Goal: Contribute content: Contribute content

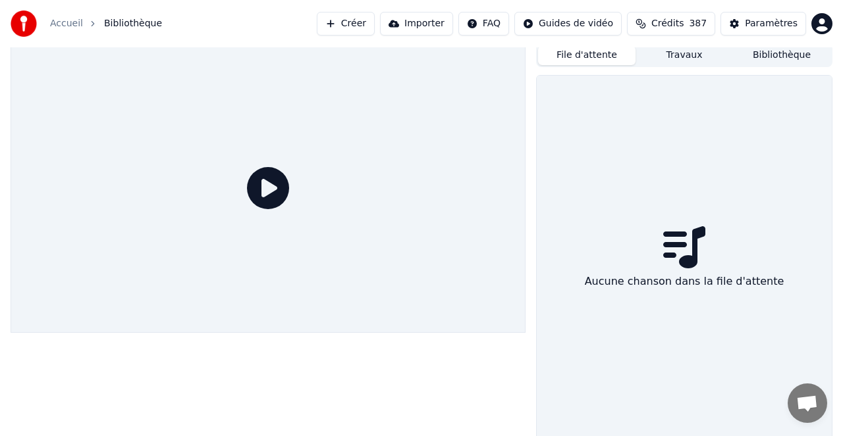
click at [587, 53] on button "File d'attente" at bounding box center [586, 55] width 97 height 19
click at [694, 53] on button "Travaux" at bounding box center [683, 55] width 97 height 19
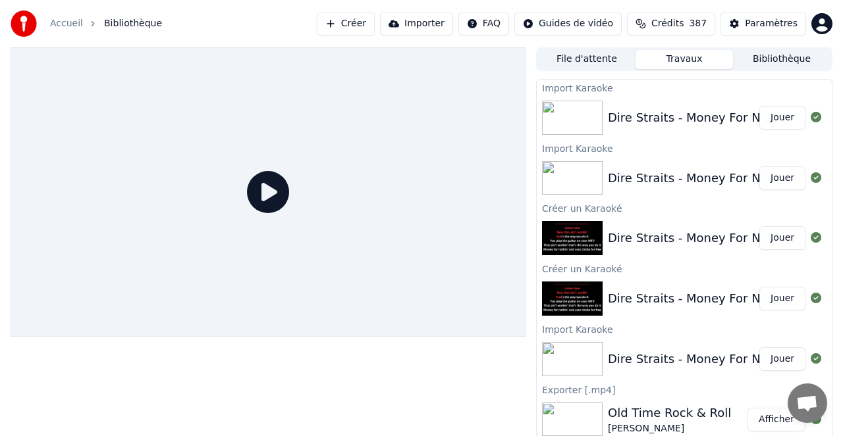
click at [779, 117] on button "Jouer" at bounding box center [782, 118] width 46 height 24
click at [783, 118] on button "Jouer" at bounding box center [782, 118] width 46 height 24
click at [656, 116] on div "Dire Straits - Money For Nothing KARAOKE" at bounding box center [733, 118] width 250 height 18
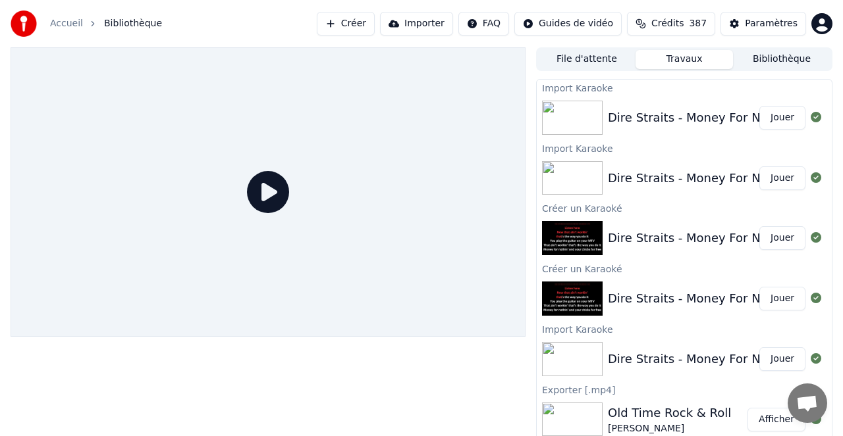
click at [563, 113] on img at bounding box center [572, 118] width 61 height 34
click at [260, 193] on icon at bounding box center [268, 192] width 42 height 42
click at [269, 194] on icon at bounding box center [268, 192] width 42 height 42
click at [678, 60] on button "Travaux" at bounding box center [683, 59] width 97 height 19
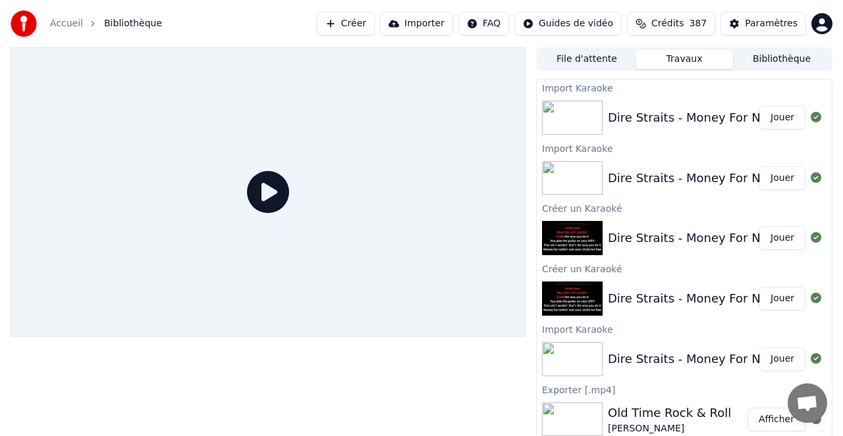
click at [683, 59] on button "Travaux" at bounding box center [683, 59] width 97 height 19
click at [586, 57] on button "File d'attente" at bounding box center [586, 59] width 97 height 19
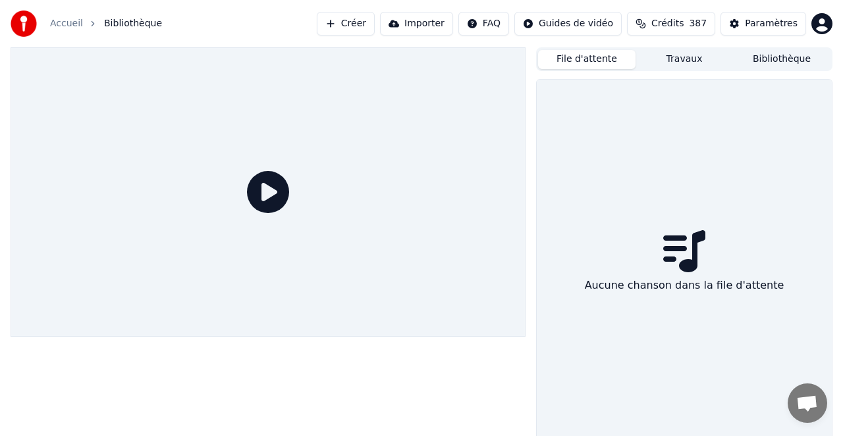
click at [671, 57] on button "Travaux" at bounding box center [683, 59] width 97 height 19
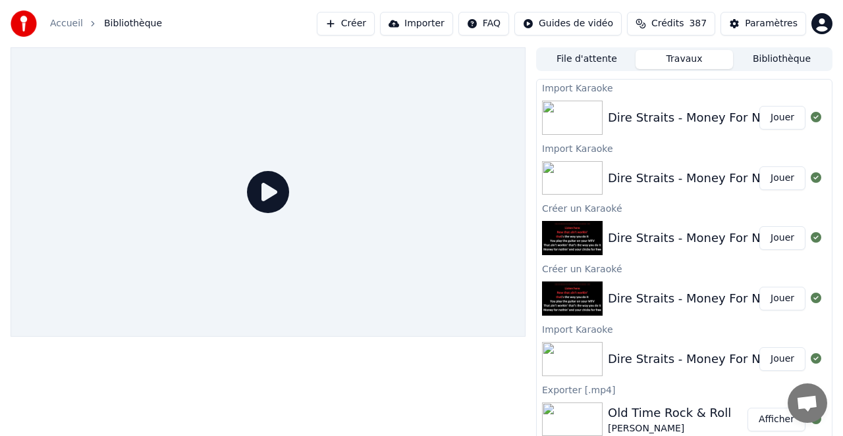
click at [762, 58] on button "Bibliothèque" at bounding box center [781, 59] width 97 height 19
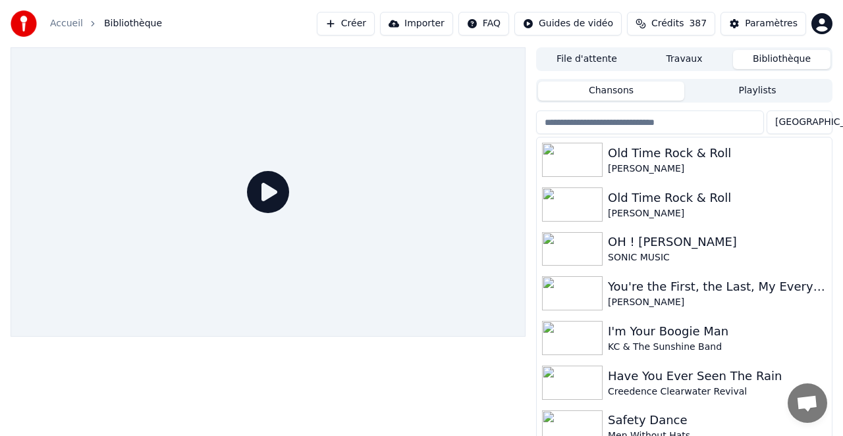
click at [680, 57] on button "Travaux" at bounding box center [683, 59] width 97 height 19
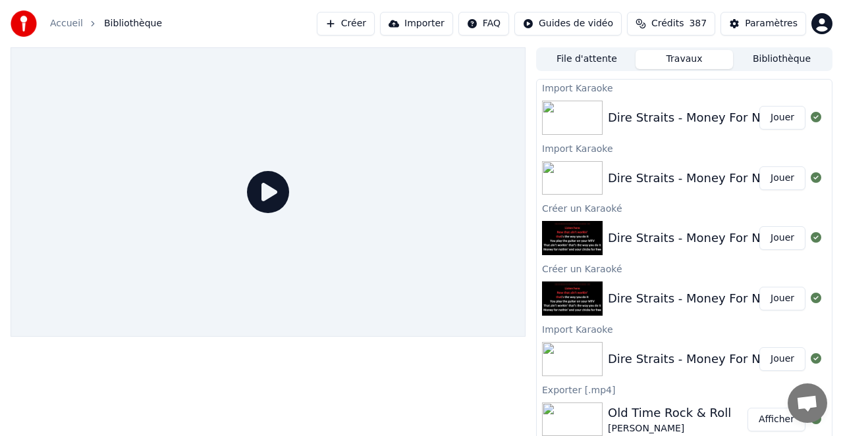
click at [581, 118] on img at bounding box center [572, 118] width 61 height 34
click at [640, 117] on div "Dire Straits - Money For Nothing KARAOKE" at bounding box center [733, 118] width 250 height 18
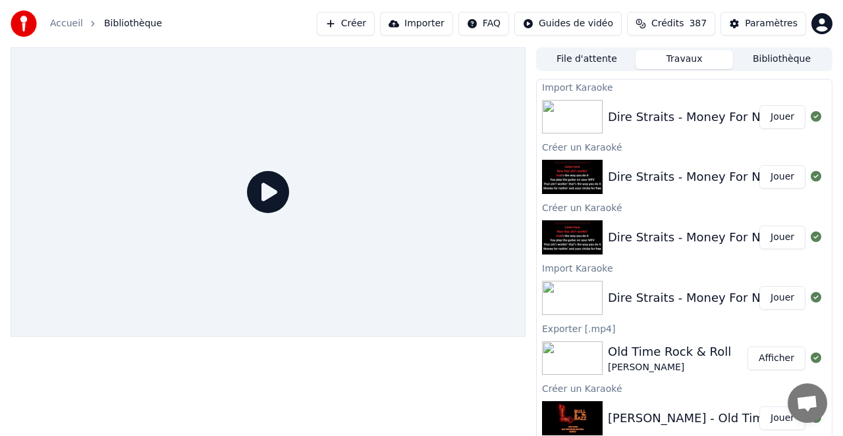
scroll to position [113, 0]
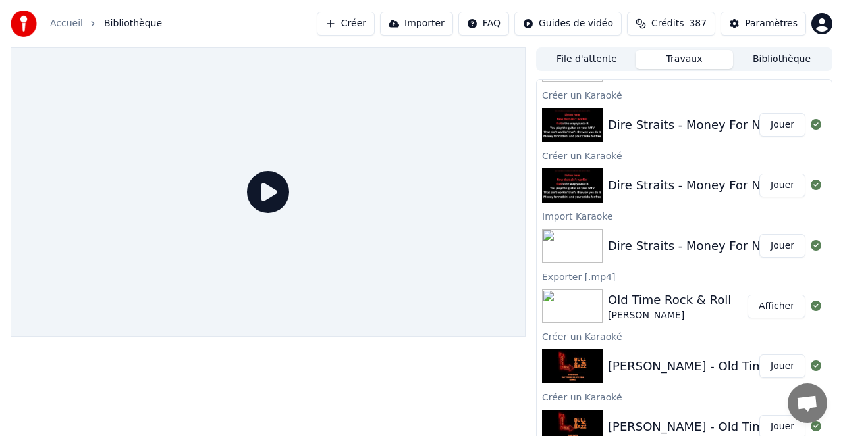
click at [780, 124] on button "Jouer" at bounding box center [782, 125] width 46 height 24
click at [783, 124] on button "Jouer" at bounding box center [782, 125] width 46 height 24
click at [763, 125] on button "Jouer" at bounding box center [782, 125] width 46 height 24
click at [779, 123] on button "Jouer" at bounding box center [782, 125] width 46 height 24
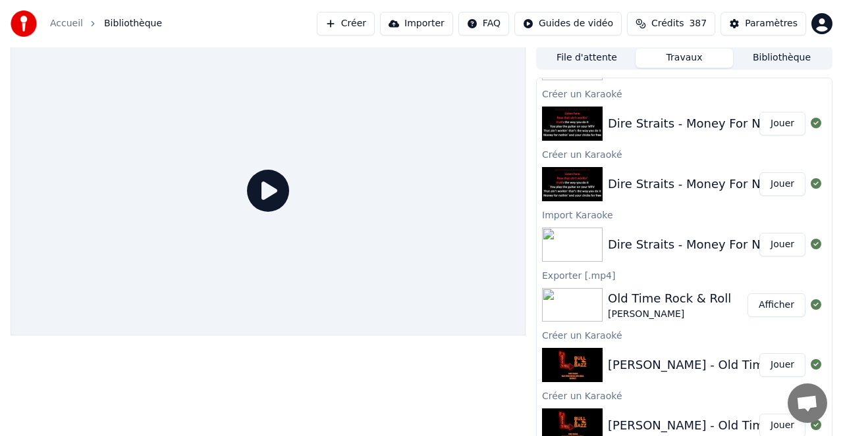
click at [779, 123] on button "Jouer" at bounding box center [782, 124] width 46 height 24
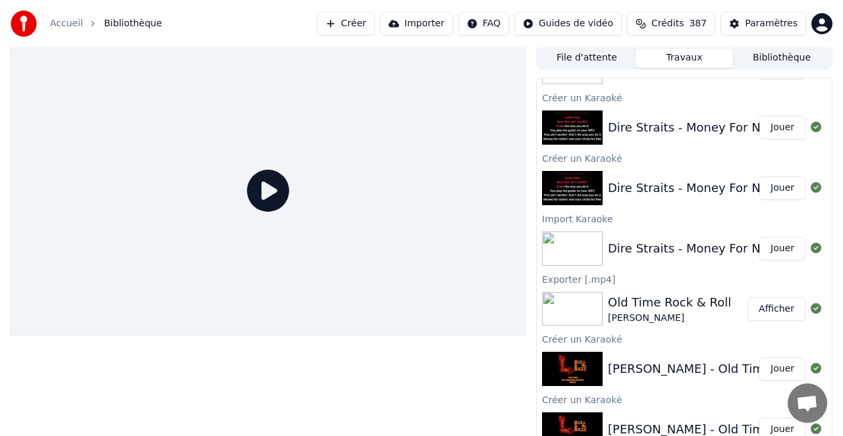
click at [727, 122] on div "Dire Straits - Money For Nothing" at bounding box center [703, 127] width 190 height 18
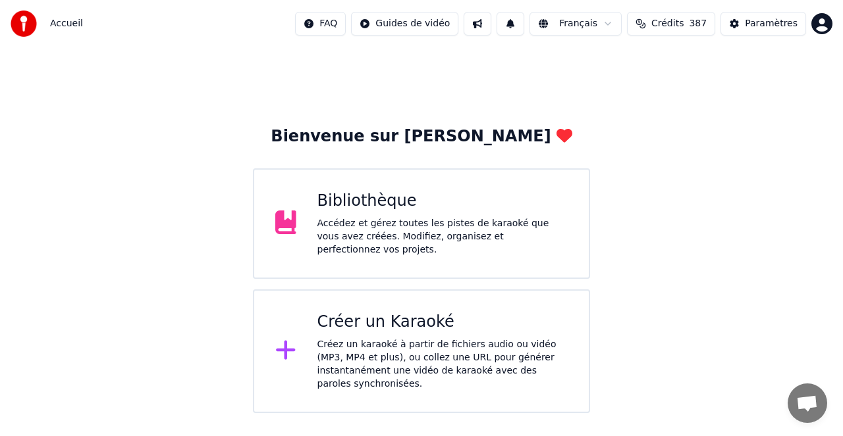
click at [388, 336] on div "Créer un Karaoké Créez un karaoké à partir de fichiers audio ou vidéo (MP3, MP4…" at bounding box center [442, 351] width 251 height 79
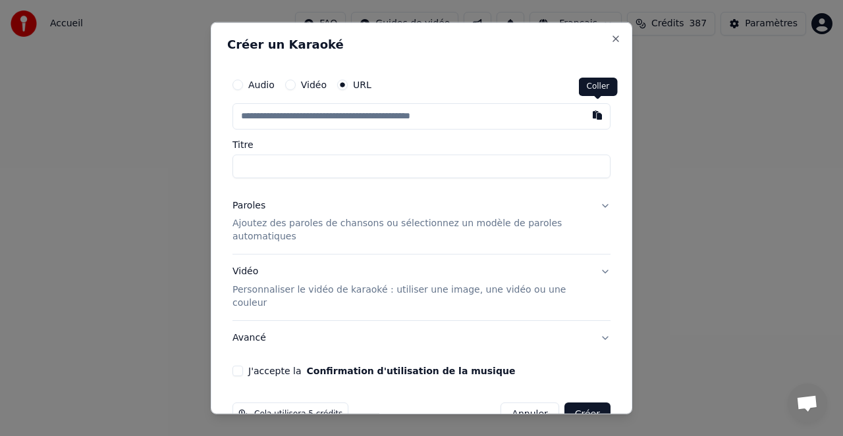
click at [596, 115] on button "button" at bounding box center [597, 115] width 26 height 24
type input "**********"
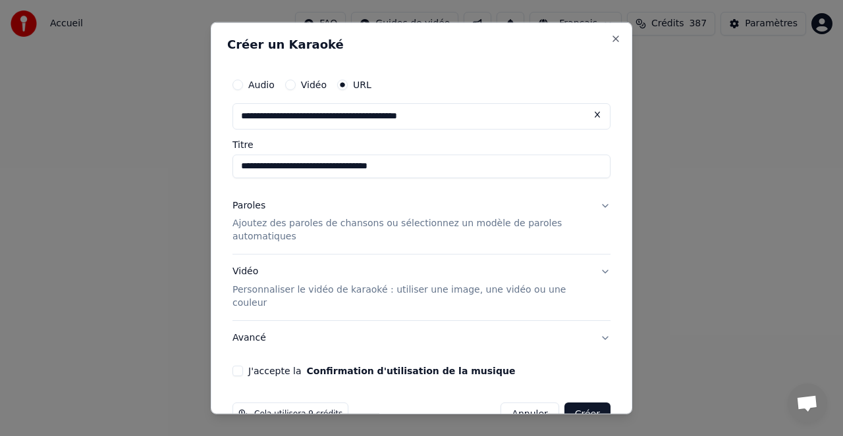
click at [333, 290] on p "Personnaliser le vidéo de karaoké : utiliser une image, une vidéo ou une couleur" at bounding box center [410, 297] width 357 height 26
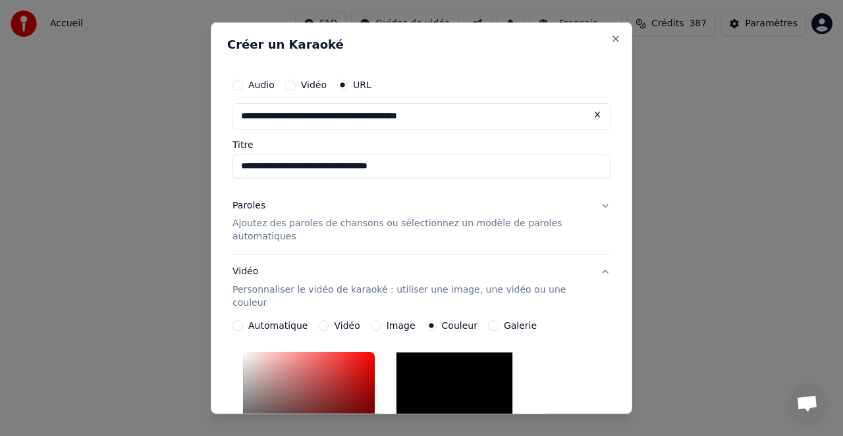
click at [324, 220] on p "Ajoutez des paroles de chansons ou sélectionnez un modèle de paroles automatiqu…" at bounding box center [410, 230] width 357 height 26
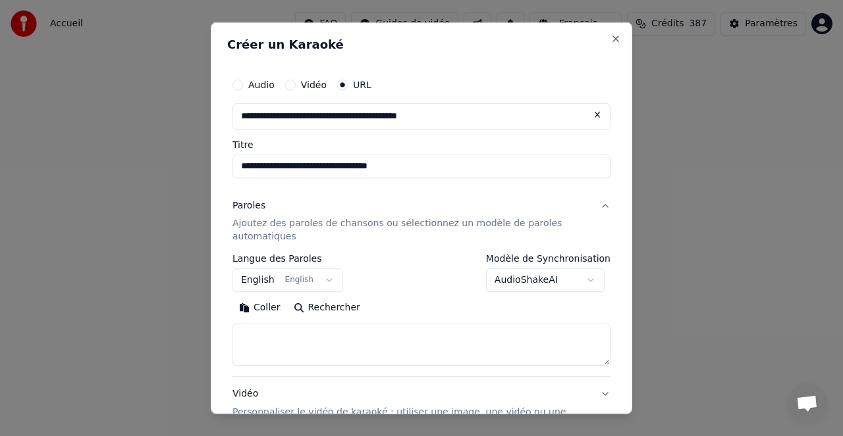
click at [334, 308] on button "Rechercher" at bounding box center [327, 308] width 80 height 21
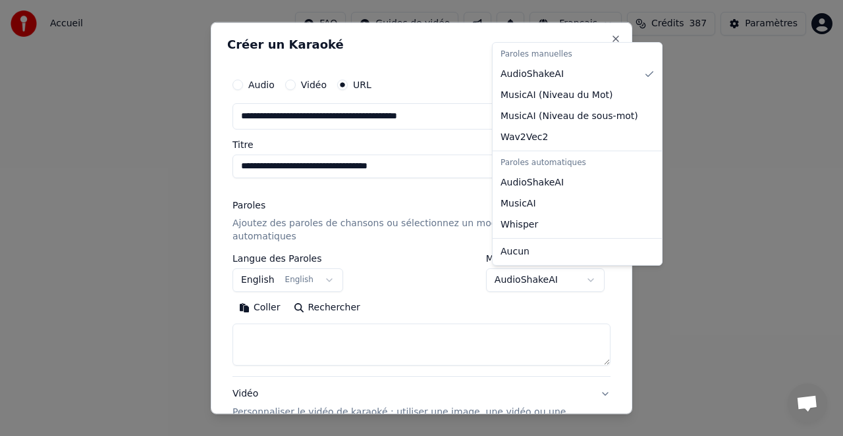
click at [528, 281] on body "**********" at bounding box center [421, 206] width 843 height 413
select select "**********"
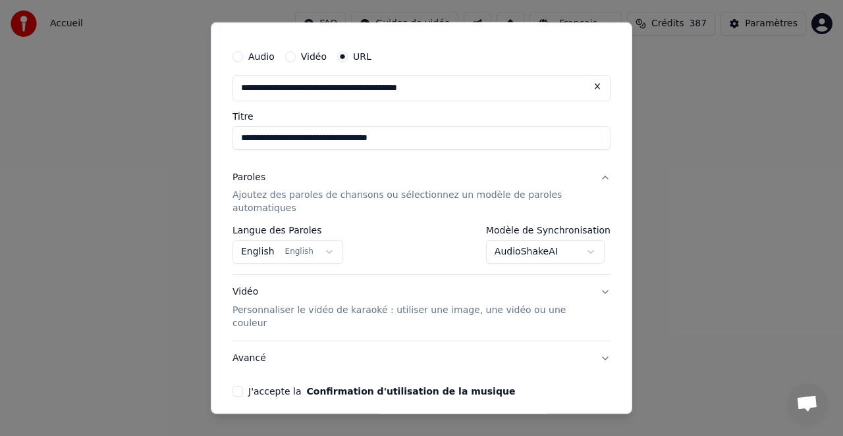
scroll to position [69, 0]
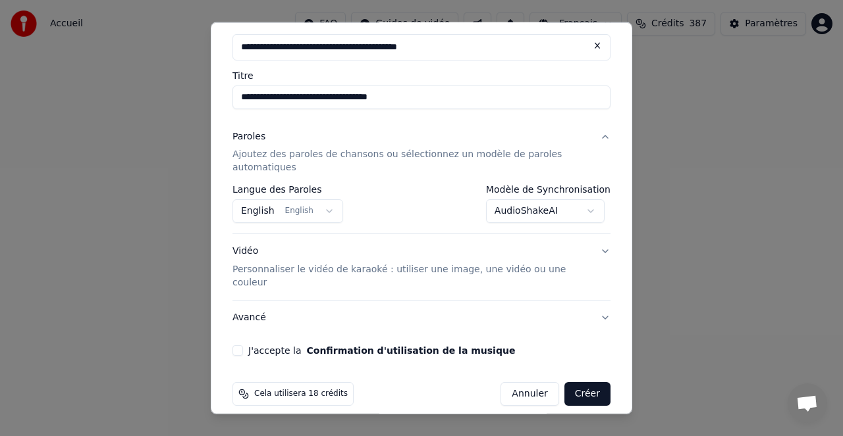
click at [240, 346] on button "J'accepte la Confirmation d'utilisation de la musique" at bounding box center [237, 351] width 11 height 11
click at [579, 382] on button "Créer" at bounding box center [587, 394] width 46 height 24
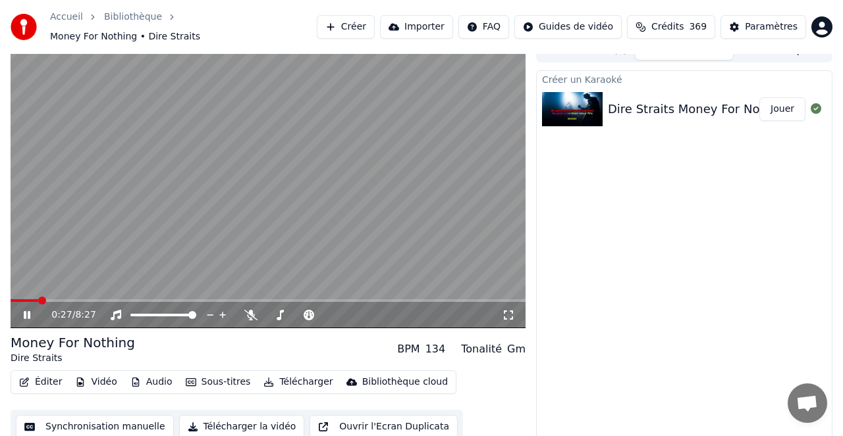
scroll to position [16, 0]
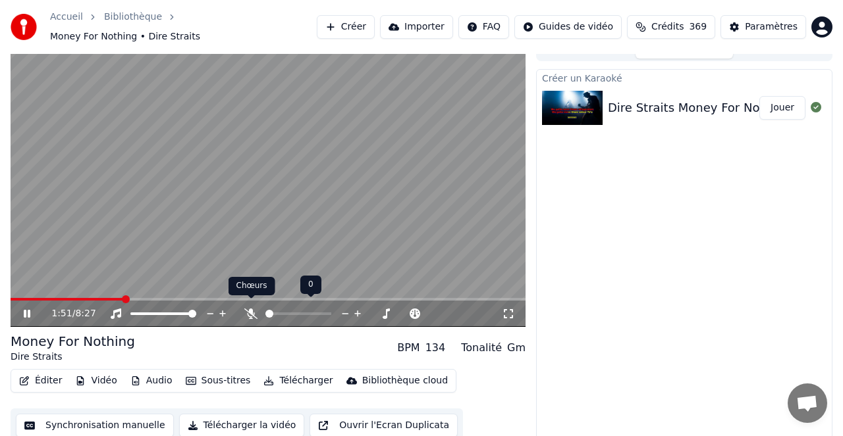
click at [251, 309] on icon at bounding box center [250, 314] width 13 height 11
click at [143, 301] on div "1:53 / 8:27" at bounding box center [268, 314] width 515 height 26
click at [177, 298] on span at bounding box center [268, 299] width 515 height 3
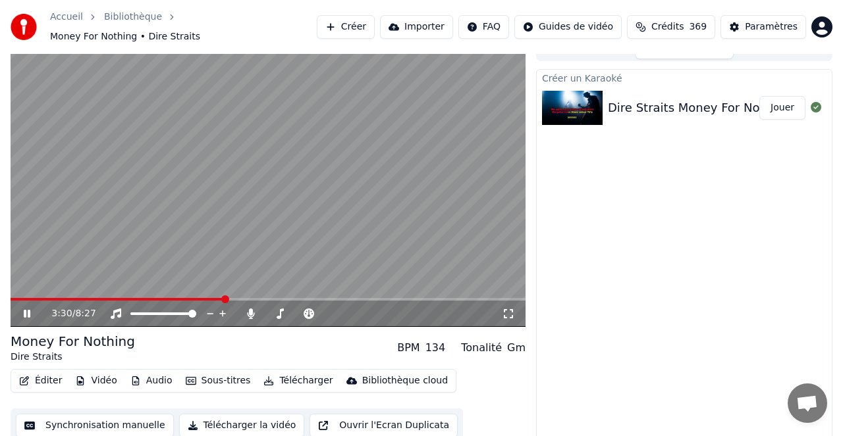
click at [28, 310] on icon at bounding box center [27, 314] width 7 height 8
click at [422, 24] on button "Importer" at bounding box center [416, 27] width 73 height 24
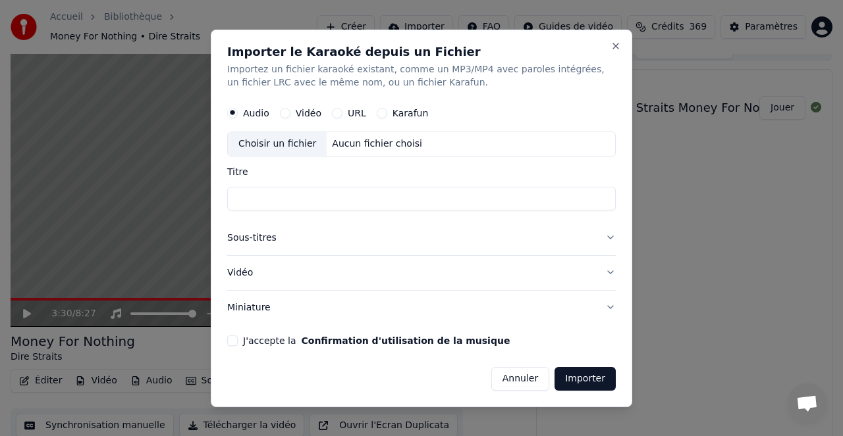
click at [341, 113] on div "URL" at bounding box center [349, 113] width 34 height 11
click at [335, 111] on button "URL" at bounding box center [337, 113] width 11 height 11
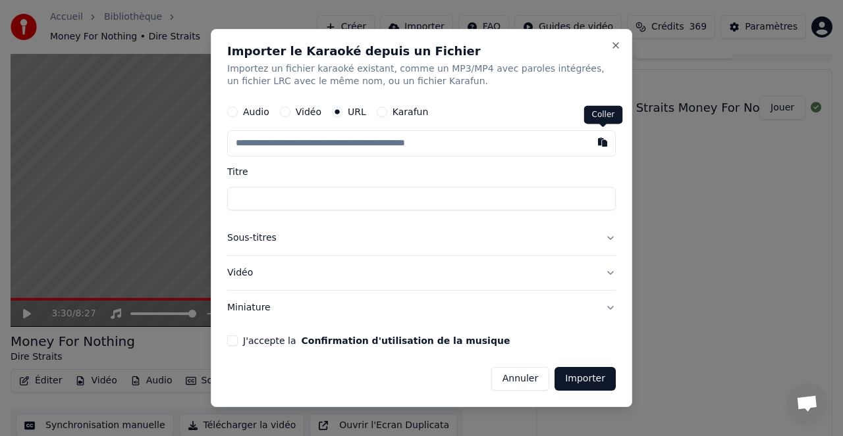
click at [603, 145] on button "button" at bounding box center [602, 143] width 26 height 24
type input "**********"
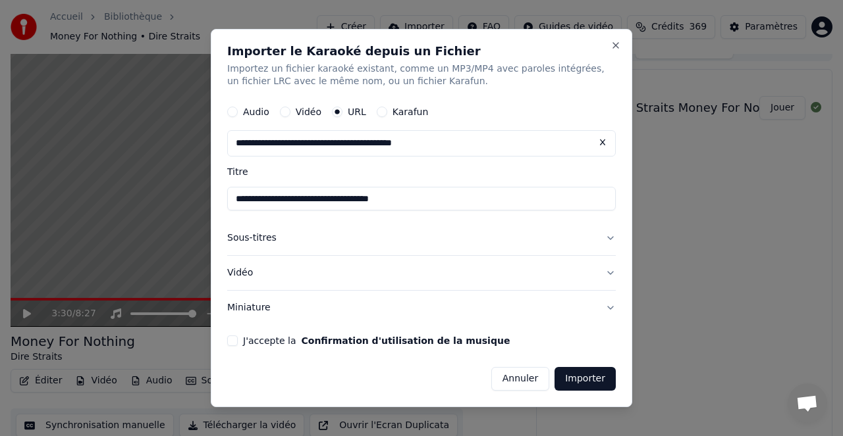
click at [277, 240] on button "Sous-titres" at bounding box center [421, 239] width 388 height 34
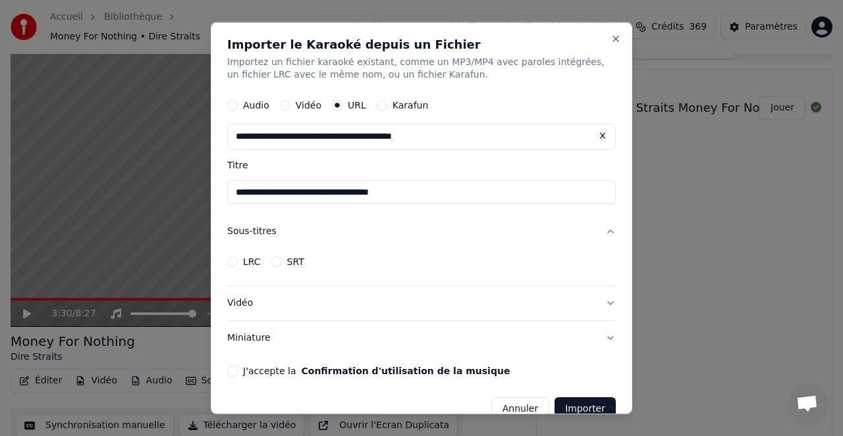
click at [265, 223] on button "Sous-titres" at bounding box center [421, 232] width 388 height 34
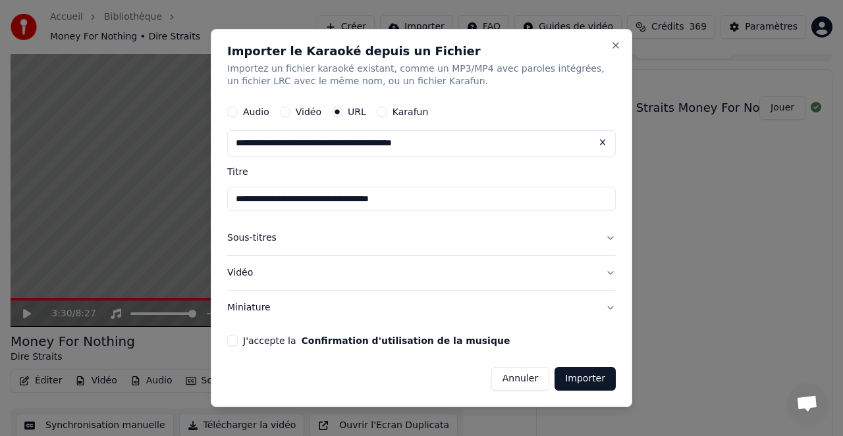
click at [265, 231] on button "Sous-titres" at bounding box center [421, 239] width 388 height 34
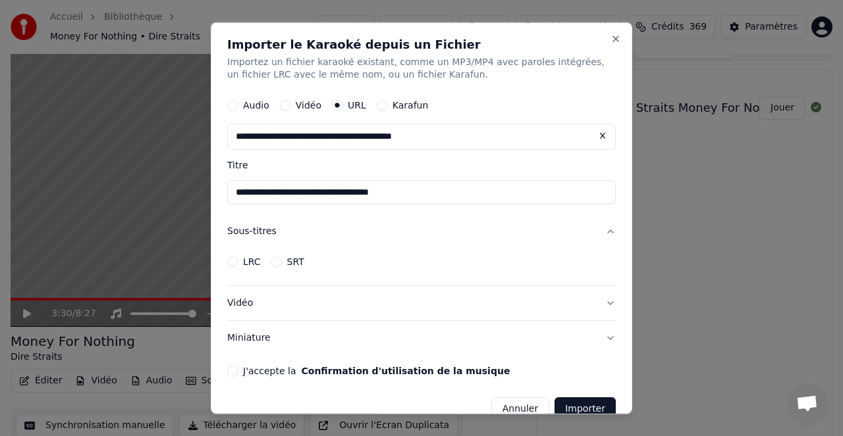
drag, startPoint x: 269, startPoint y: 231, endPoint x: 261, endPoint y: 252, distance: 22.3
click at [269, 232] on button "Sous-titres" at bounding box center [421, 232] width 388 height 34
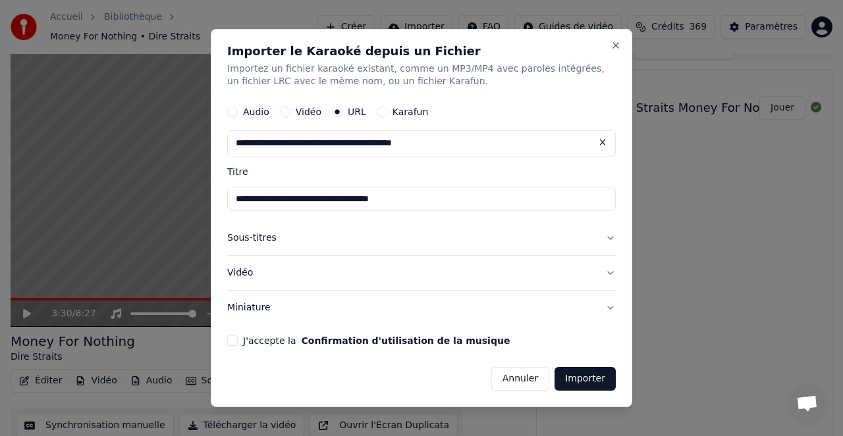
click at [265, 277] on button "Vidéo" at bounding box center [421, 273] width 388 height 34
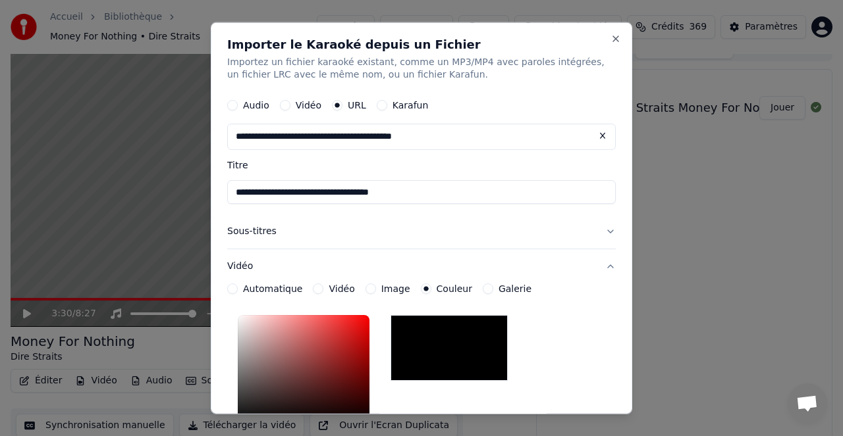
click at [313, 264] on button "Vidéo" at bounding box center [421, 266] width 388 height 34
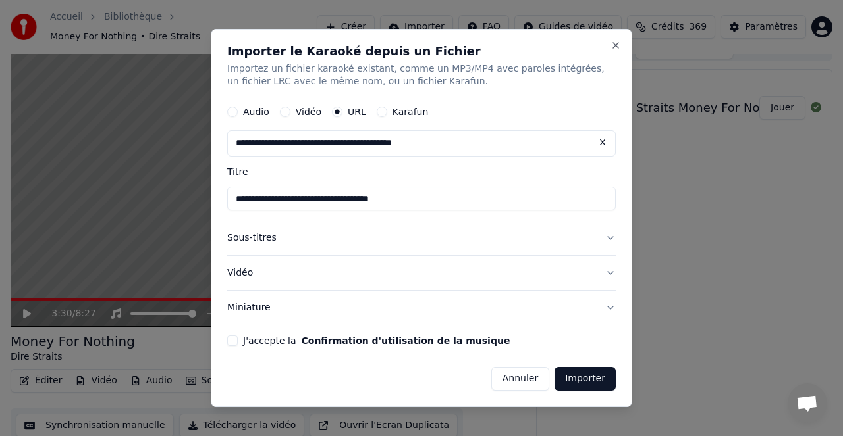
click at [272, 307] on button "Miniature" at bounding box center [421, 308] width 388 height 34
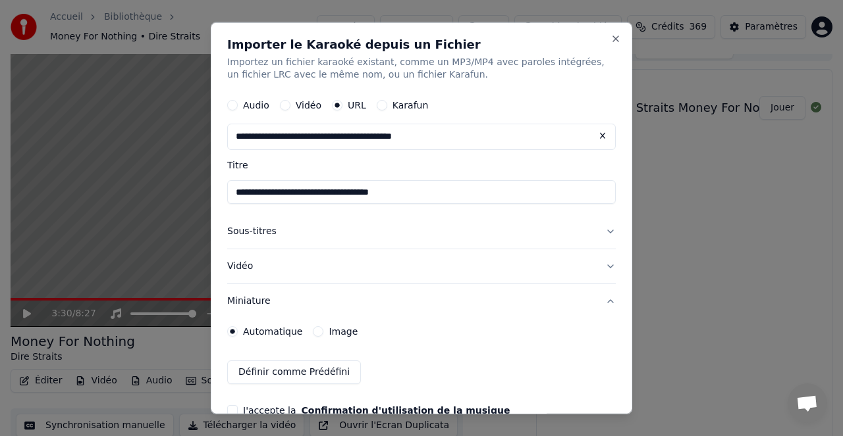
click at [316, 303] on button "Miniature" at bounding box center [421, 301] width 388 height 34
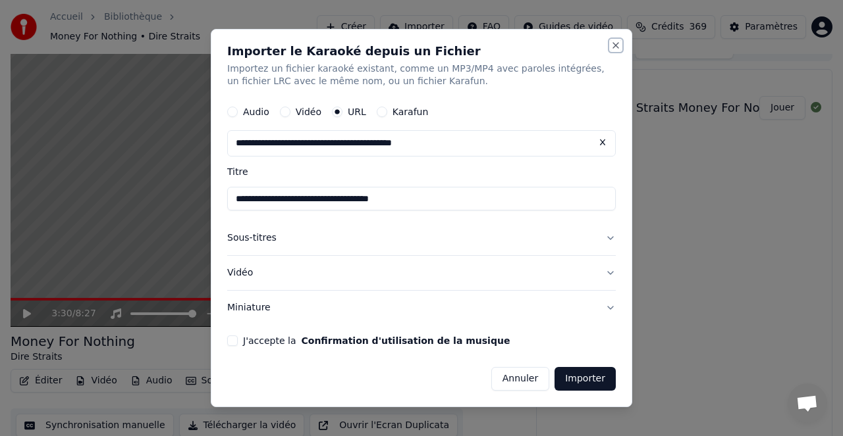
click at [616, 43] on button "Close" at bounding box center [615, 45] width 11 height 11
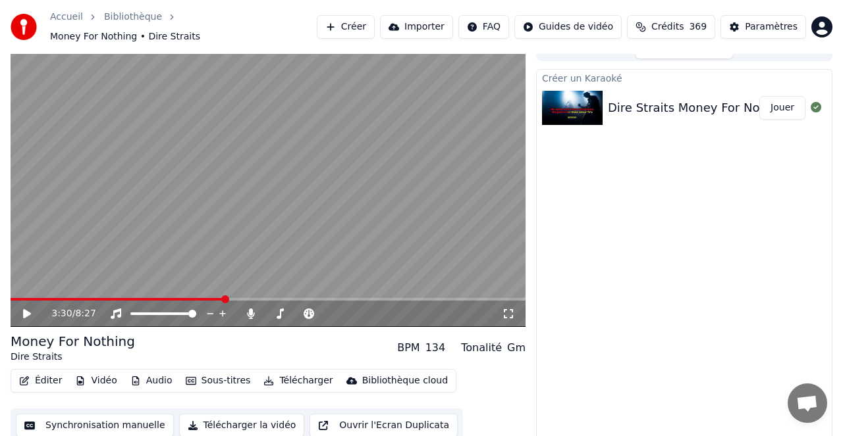
click at [358, 22] on button "Créer" at bounding box center [346, 27] width 58 height 24
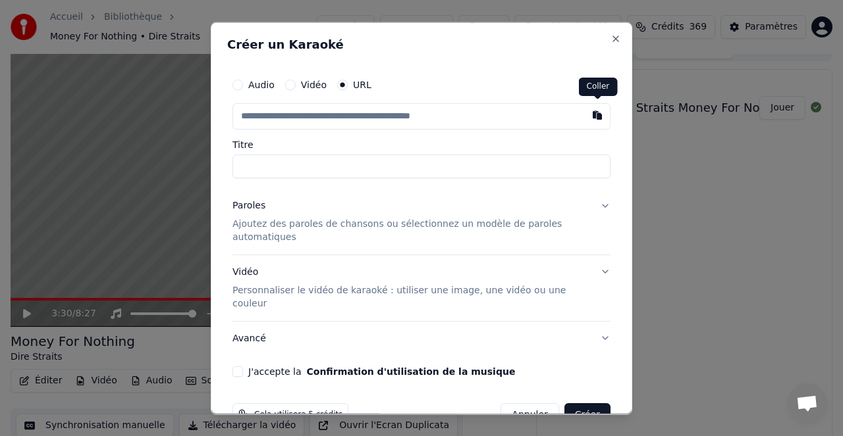
click at [595, 116] on button "button" at bounding box center [597, 115] width 26 height 24
type input "**********"
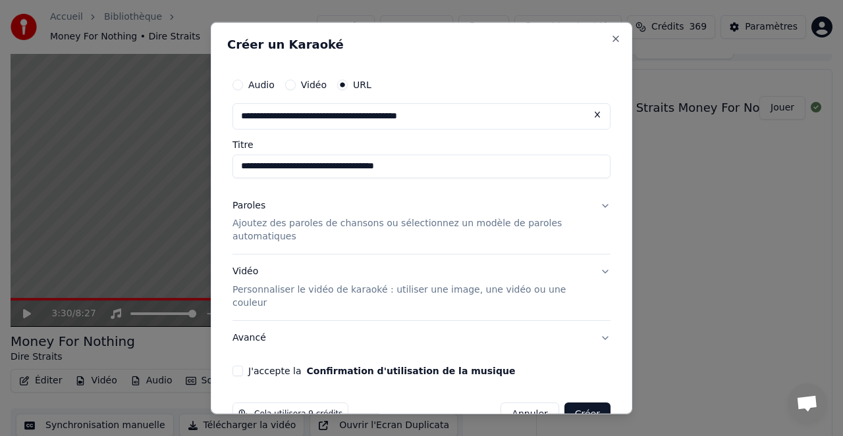
click at [427, 226] on p "Ajoutez des paroles de chansons ou sélectionnez un modèle de paroles automatiqu…" at bounding box center [410, 230] width 357 height 26
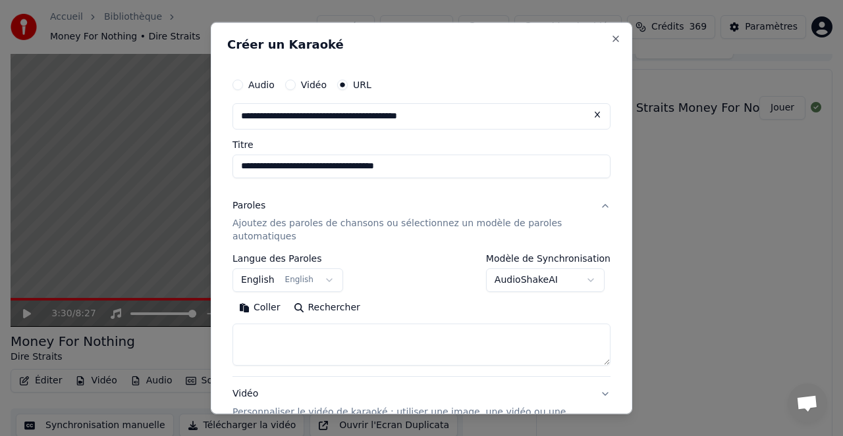
click at [525, 278] on body "**********" at bounding box center [421, 202] width 843 height 436
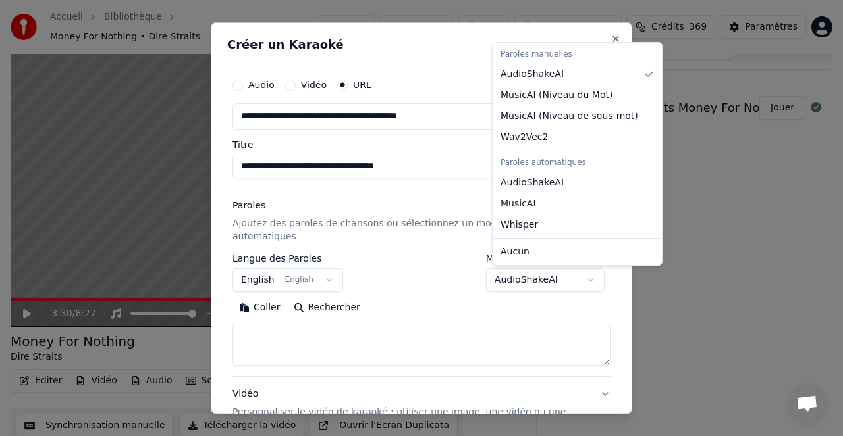
select select "****"
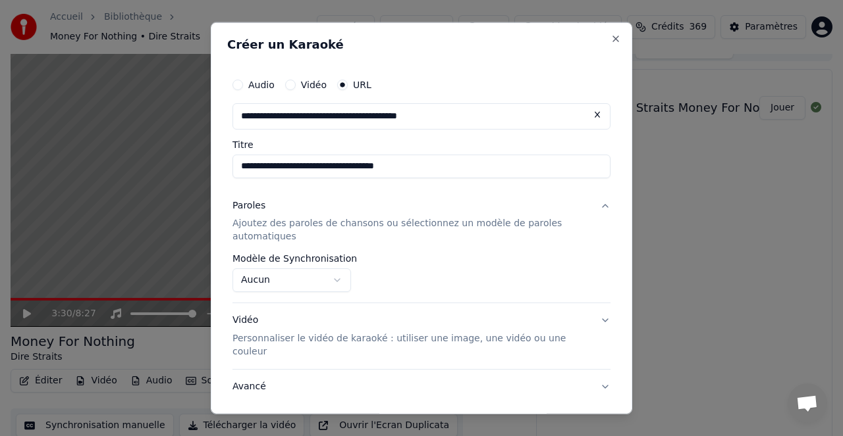
click at [519, 222] on p "Ajoutez des paroles de chansons ou sélectionnez un modèle de paroles automatiqu…" at bounding box center [410, 230] width 357 height 26
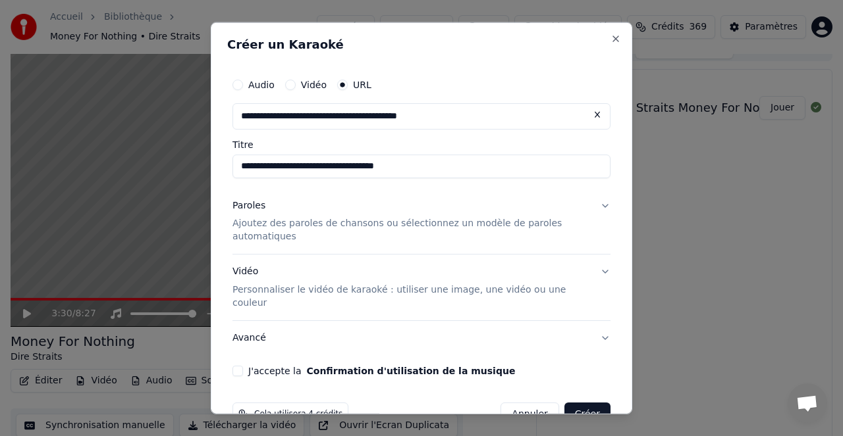
click at [519, 222] on p "Ajoutez des paroles de chansons ou sélectionnez un modèle de paroles automatiqu…" at bounding box center [410, 230] width 357 height 26
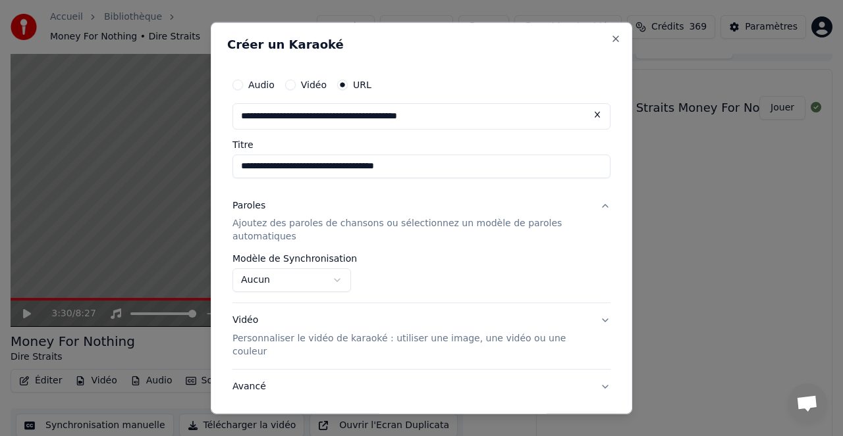
click at [603, 205] on button "Paroles Ajoutez des paroles de chansons ou sélectionnez un modèle de paroles au…" at bounding box center [421, 221] width 378 height 66
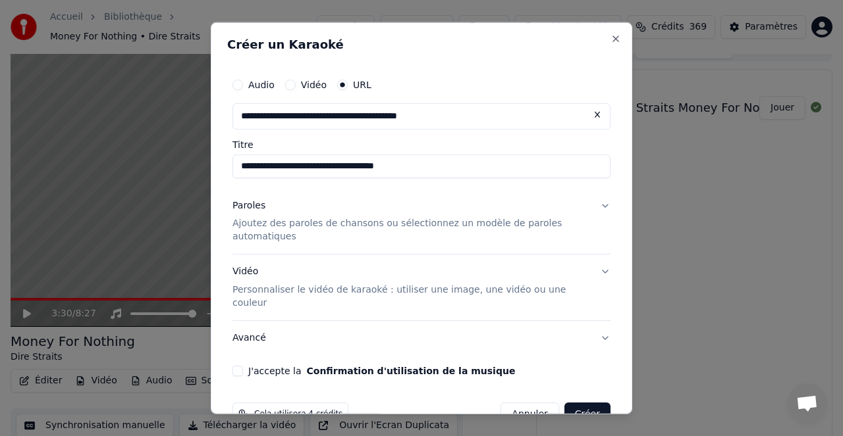
click at [490, 222] on p "Ajoutez des paroles de chansons ou sélectionnez un modèle de paroles automatiqu…" at bounding box center [410, 230] width 357 height 26
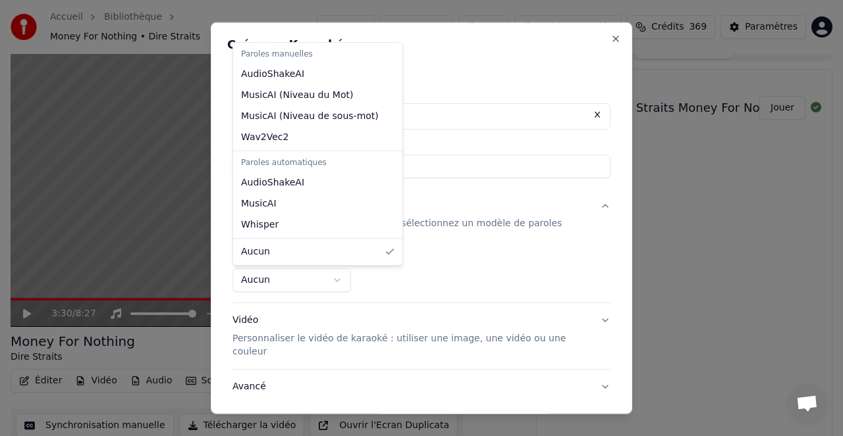
click at [253, 280] on body "**********" at bounding box center [421, 202] width 843 height 436
click at [482, 258] on body "**********" at bounding box center [421, 202] width 843 height 436
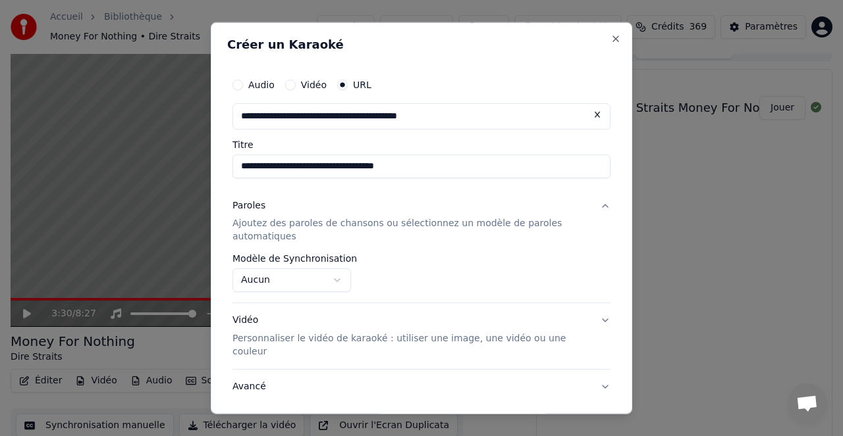
scroll to position [11, 0]
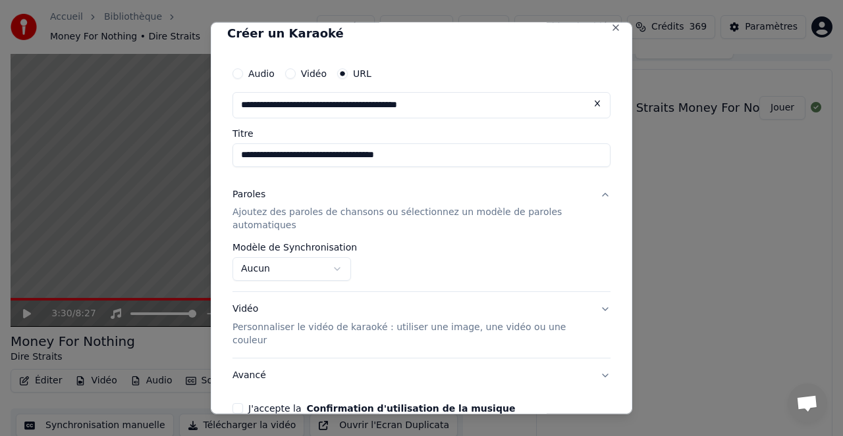
click at [240, 388] on div "**********" at bounding box center [421, 237] width 388 height 365
click at [244, 404] on div "J'accepte la Confirmation d'utilisation de la musique" at bounding box center [421, 409] width 378 height 11
click at [238, 404] on button "J'accepte la Confirmation d'utilisation de la musique" at bounding box center [237, 409] width 11 height 11
drag, startPoint x: 341, startPoint y: 345, endPoint x: 353, endPoint y: 323, distance: 25.1
click at [353, 323] on div "**********" at bounding box center [421, 285] width 378 height 216
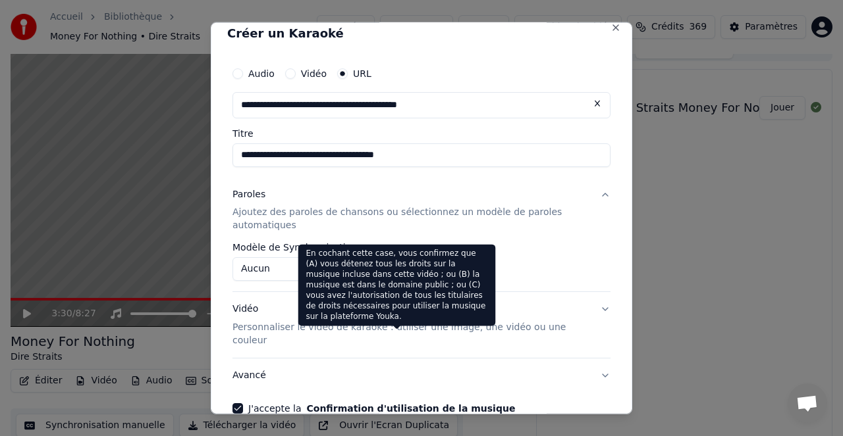
scroll to position [69, 0]
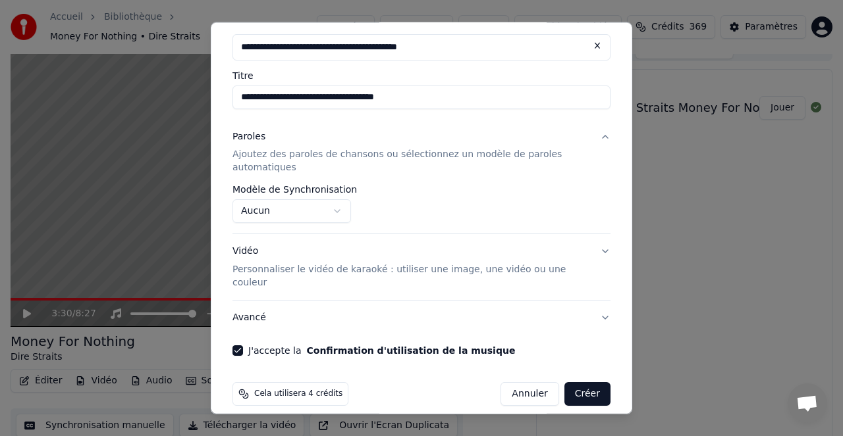
click at [588, 384] on button "Créer" at bounding box center [587, 394] width 46 height 24
select select "**********"
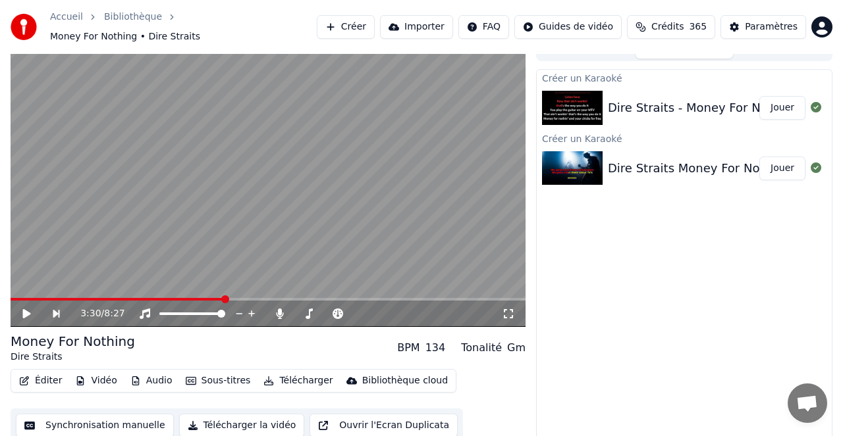
click at [778, 103] on button "Jouer" at bounding box center [782, 108] width 46 height 24
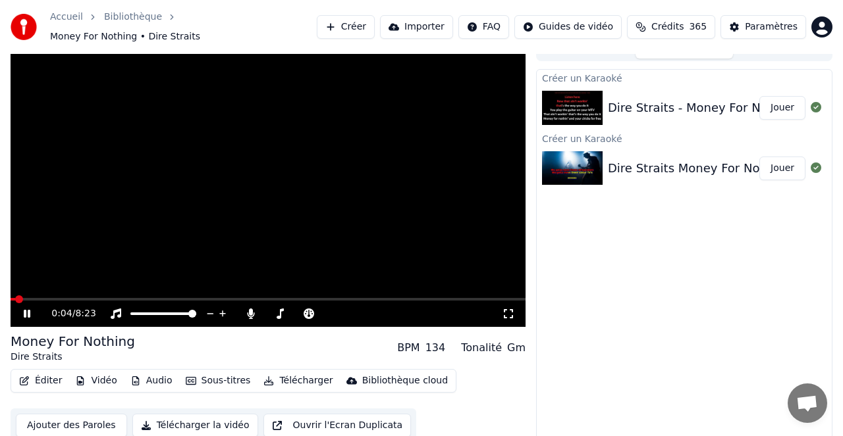
click at [41, 298] on span at bounding box center [268, 299] width 515 height 3
click at [74, 298] on span at bounding box center [268, 299] width 515 height 3
click at [113, 301] on div "1:04 / 8:23" at bounding box center [268, 314] width 515 height 26
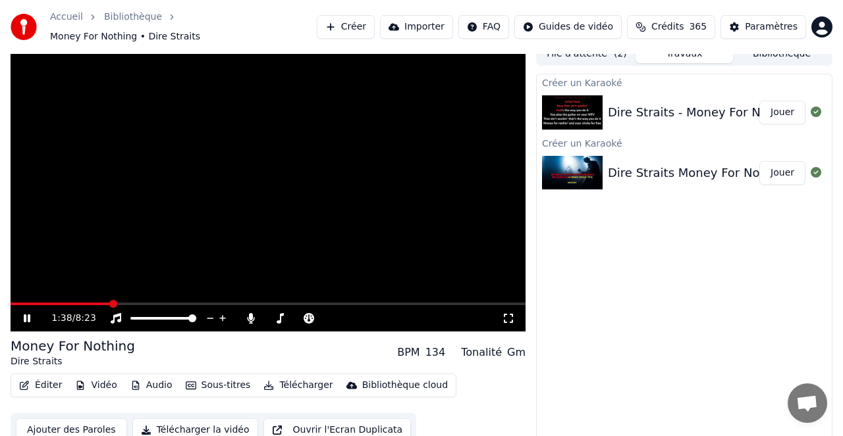
click at [110, 303] on span at bounding box center [268, 304] width 515 height 3
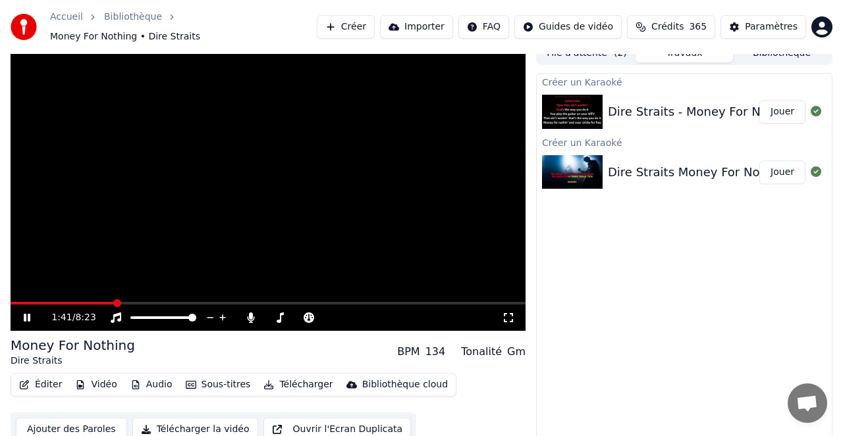
click at [28, 314] on icon at bounding box center [27, 318] width 7 height 8
click at [422, 21] on button "Importer" at bounding box center [416, 27] width 73 height 24
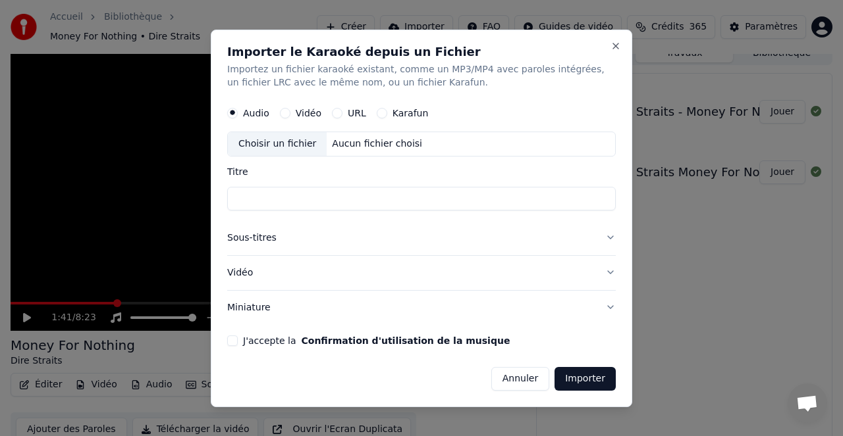
click at [338, 111] on button "URL" at bounding box center [337, 113] width 11 height 11
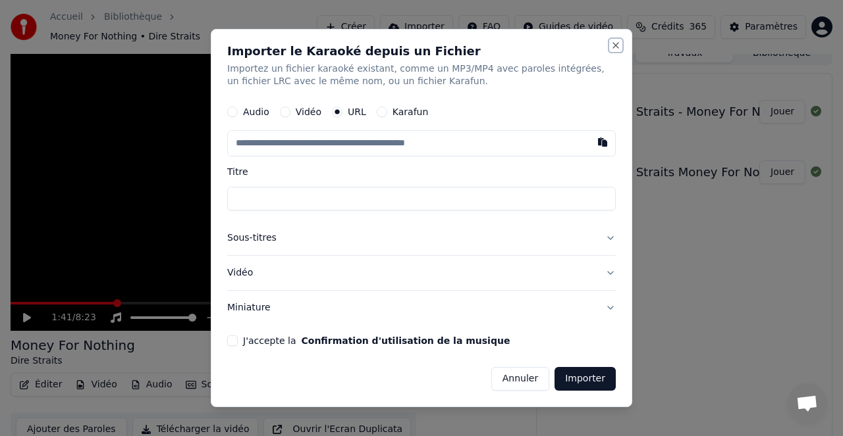
click at [615, 45] on button "Close" at bounding box center [615, 45] width 11 height 11
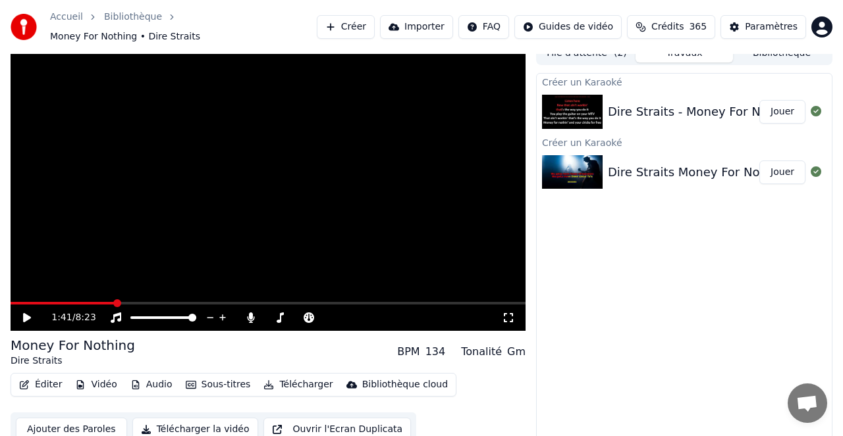
click at [355, 21] on button "Créer" at bounding box center [346, 27] width 58 height 24
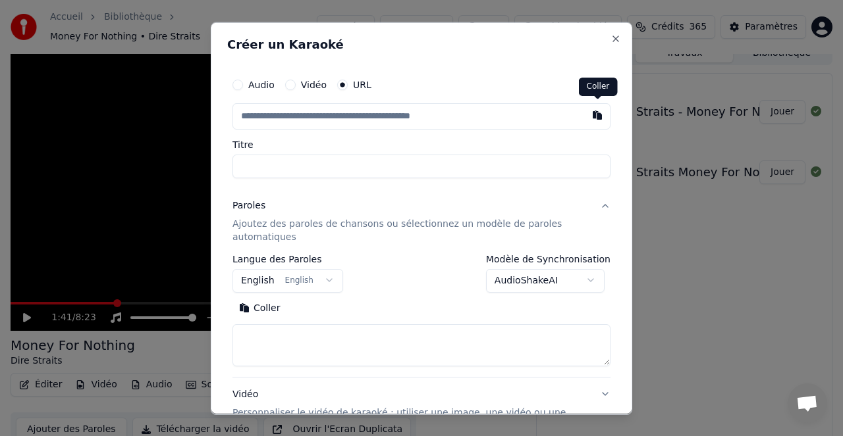
click at [595, 114] on button "button" at bounding box center [597, 115] width 26 height 24
type input "**********"
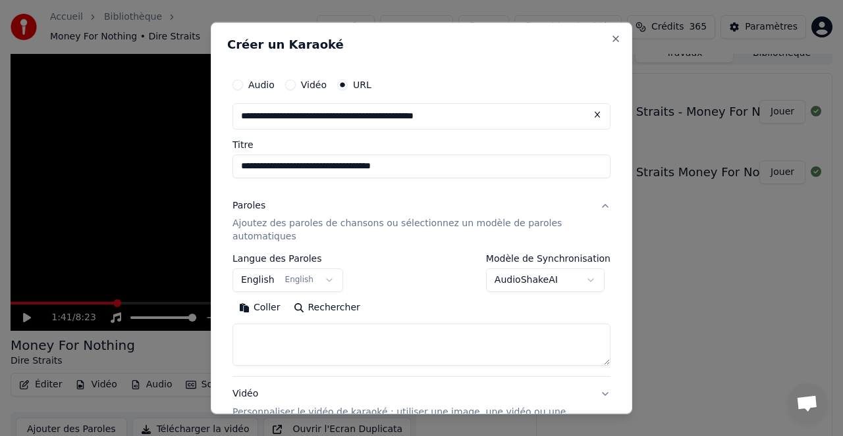
type input "**********"
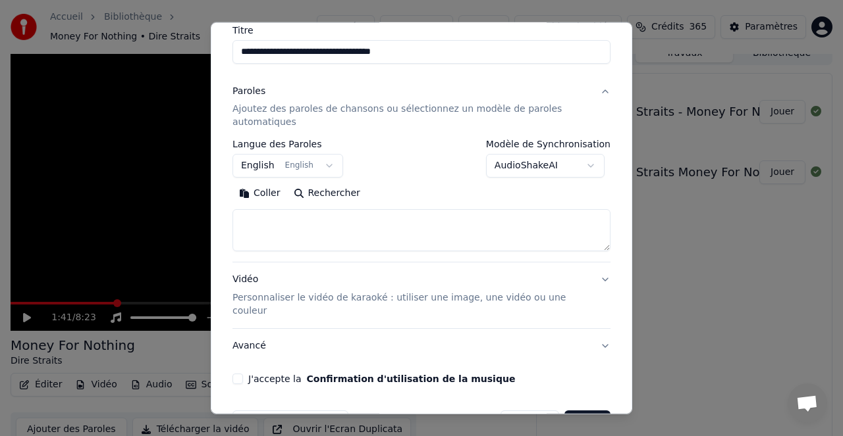
scroll to position [117, 0]
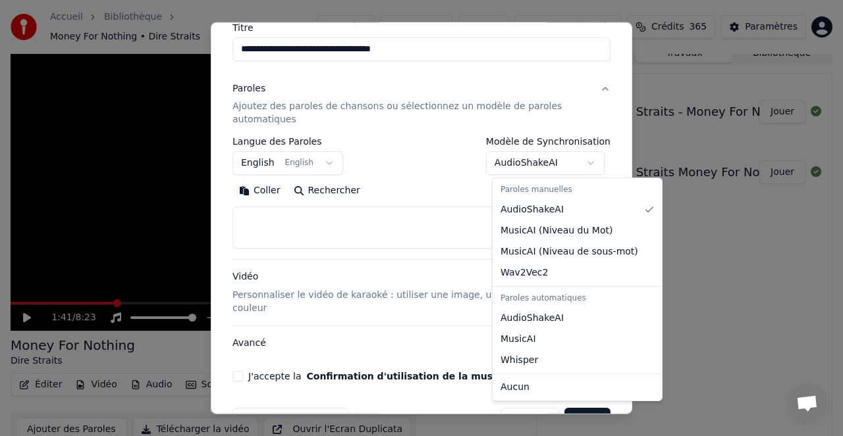
click at [596, 163] on body "**********" at bounding box center [421, 205] width 843 height 436
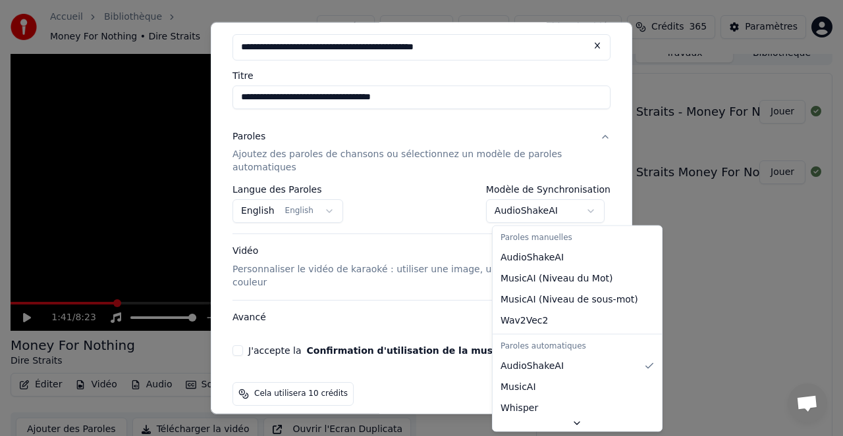
click at [594, 209] on body "**********" at bounding box center [421, 205] width 843 height 436
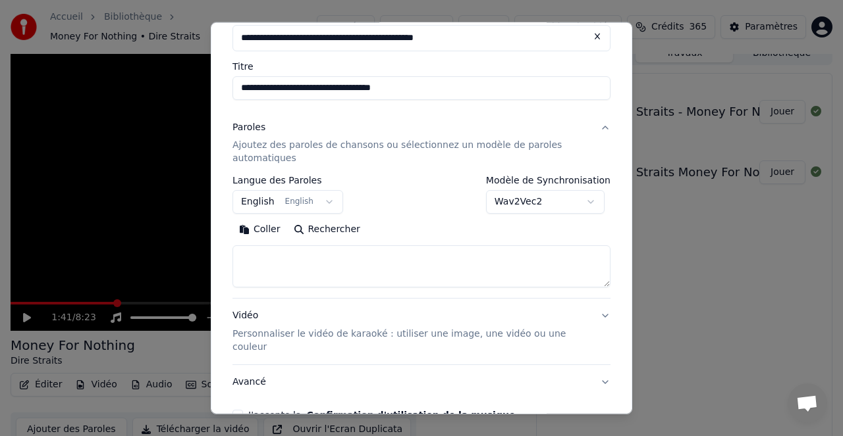
scroll to position [76, 0]
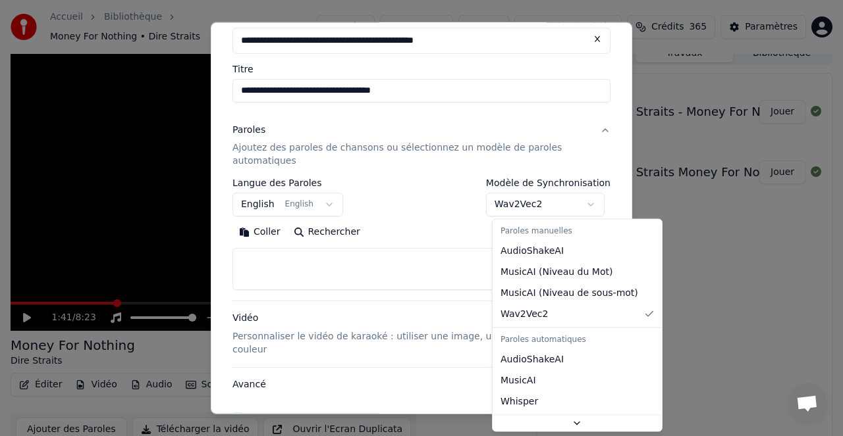
click at [595, 204] on body "**********" at bounding box center [421, 205] width 843 height 436
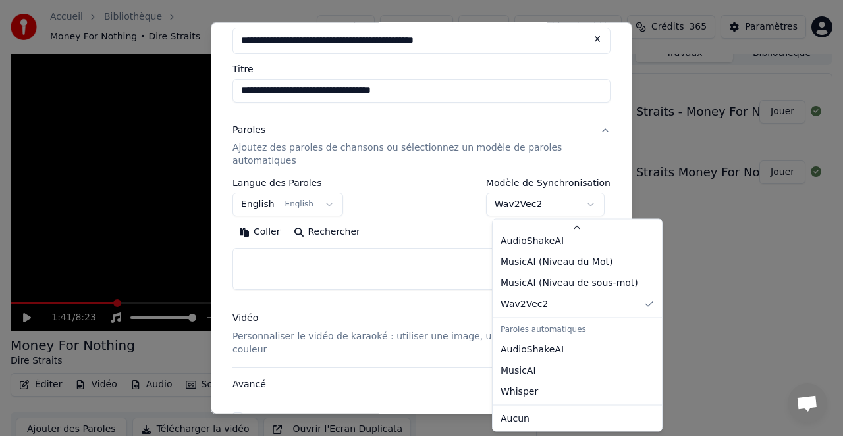
scroll to position [69, 0]
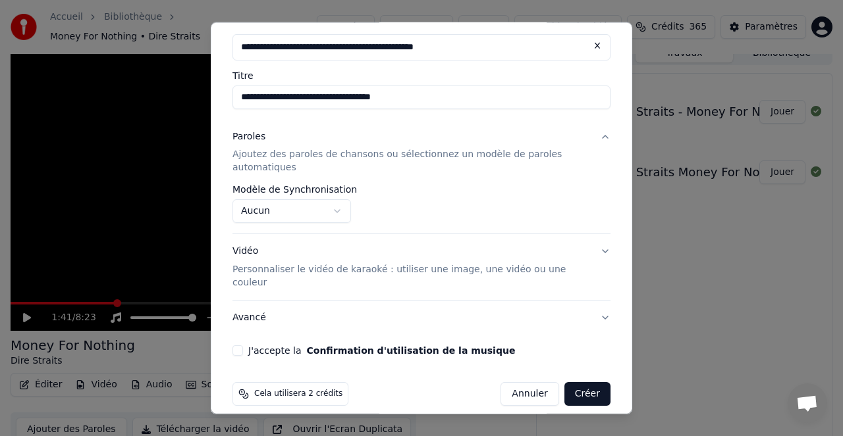
click at [239, 346] on button "J'accepte la Confirmation d'utilisation de la musique" at bounding box center [237, 351] width 11 height 11
click at [586, 382] on button "Créer" at bounding box center [587, 394] width 46 height 24
select select "**********"
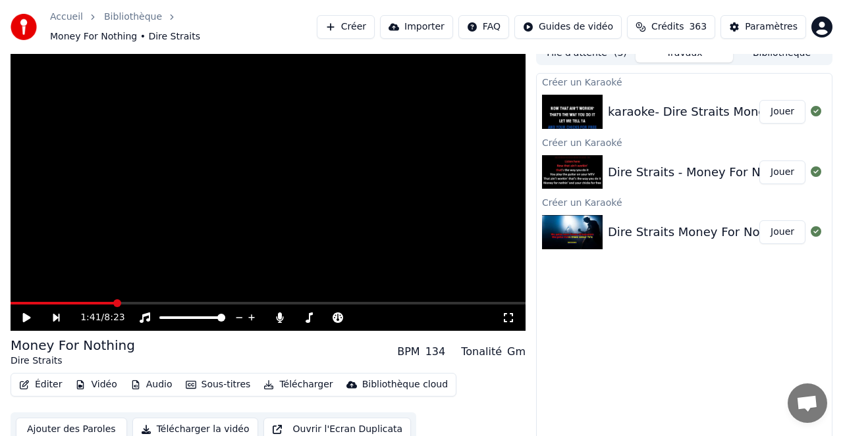
click at [781, 105] on button "Jouer" at bounding box center [782, 112] width 46 height 24
click at [39, 305] on div "0:03 / 4:25" at bounding box center [268, 318] width 515 height 26
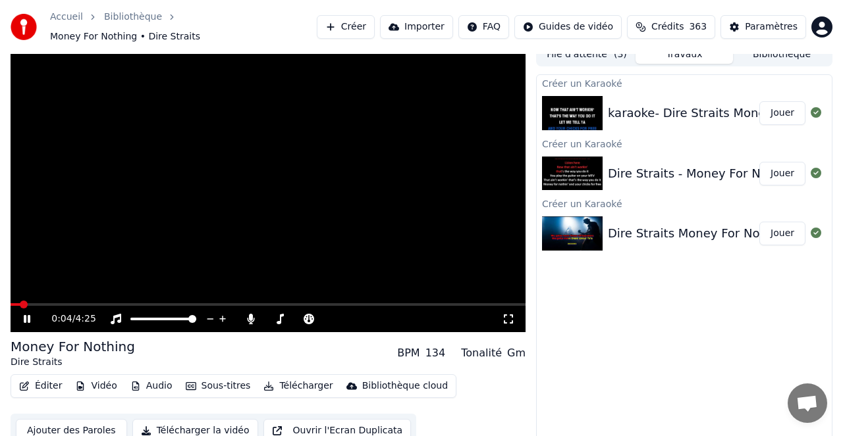
click at [34, 303] on span at bounding box center [268, 304] width 515 height 3
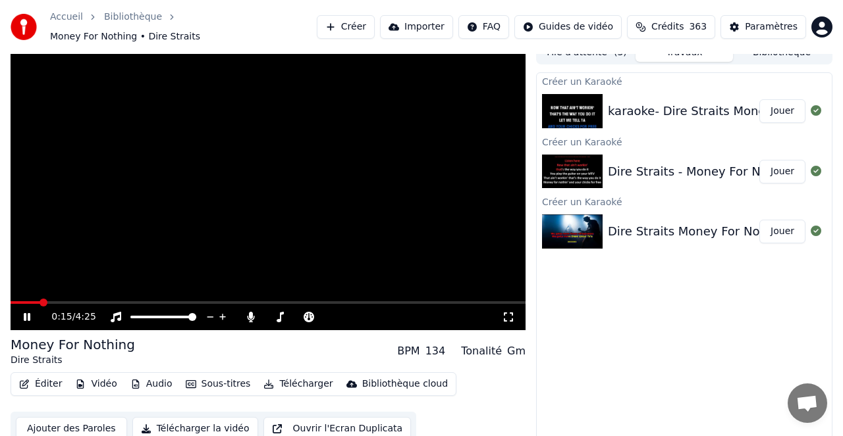
click at [71, 293] on video at bounding box center [268, 186] width 515 height 290
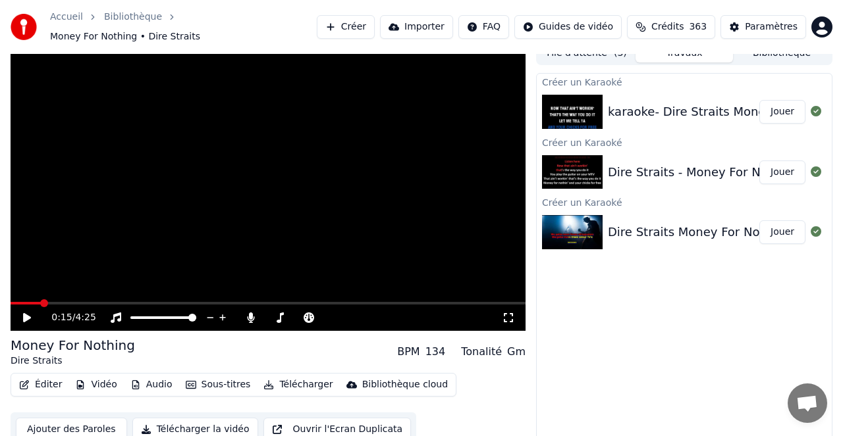
click at [74, 302] on span at bounding box center [268, 303] width 515 height 3
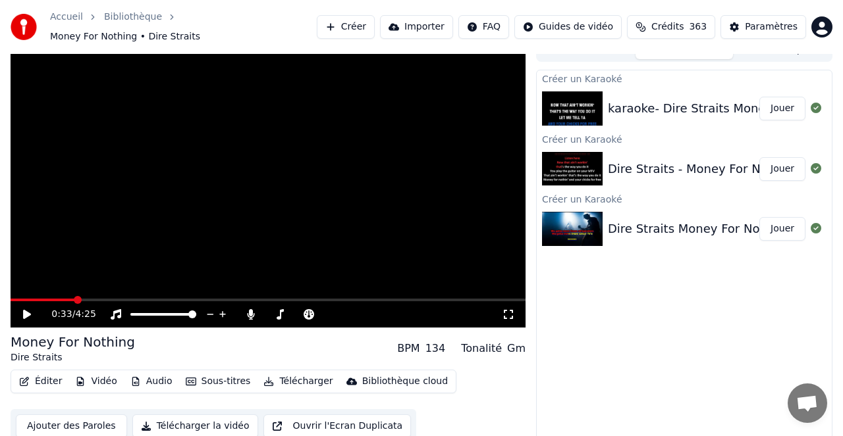
scroll to position [16, 0]
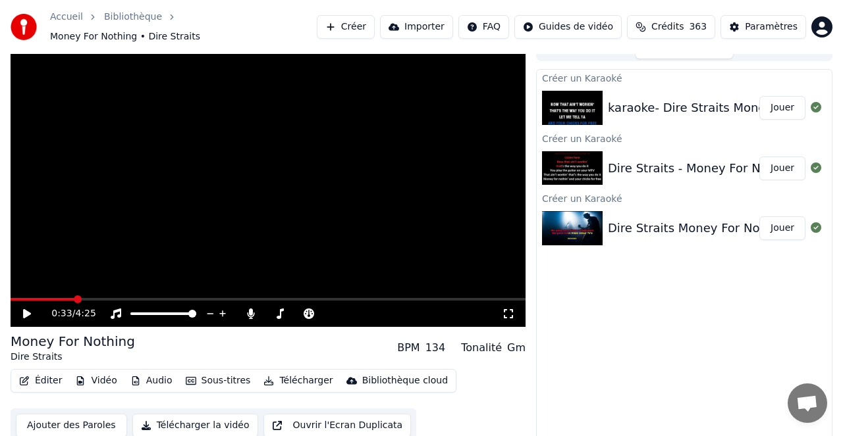
click at [23, 309] on icon at bounding box center [36, 314] width 30 height 11
click at [778, 220] on button "Jouer" at bounding box center [782, 229] width 46 height 24
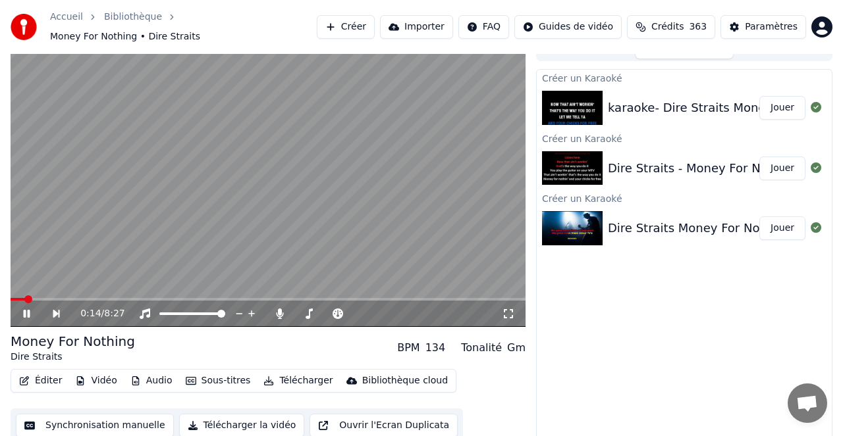
click at [74, 298] on span at bounding box center [268, 299] width 515 height 3
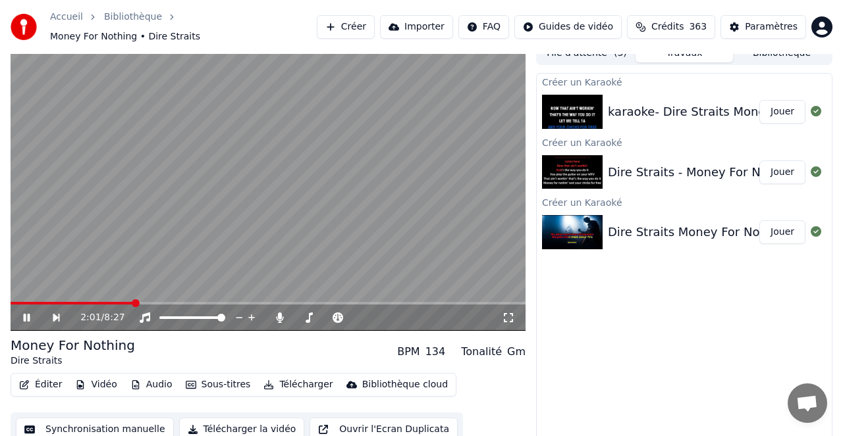
click at [134, 302] on span at bounding box center [268, 303] width 515 height 3
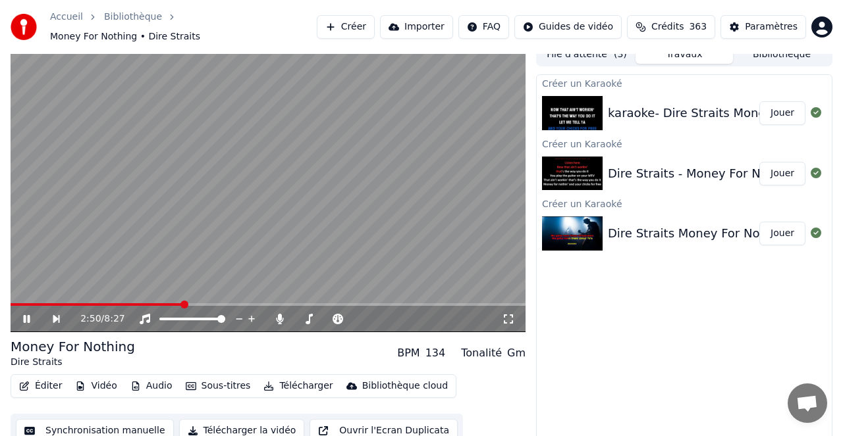
click at [183, 303] on span at bounding box center [268, 304] width 515 height 3
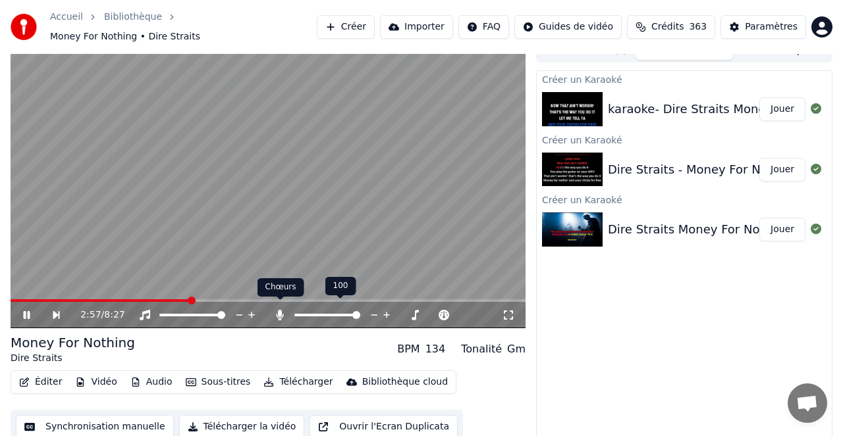
click at [280, 310] on icon at bounding box center [279, 315] width 7 height 11
click at [280, 310] on icon at bounding box center [279, 315] width 13 height 11
click at [228, 300] on span at bounding box center [268, 301] width 515 height 3
click at [259, 300] on span at bounding box center [268, 301] width 515 height 3
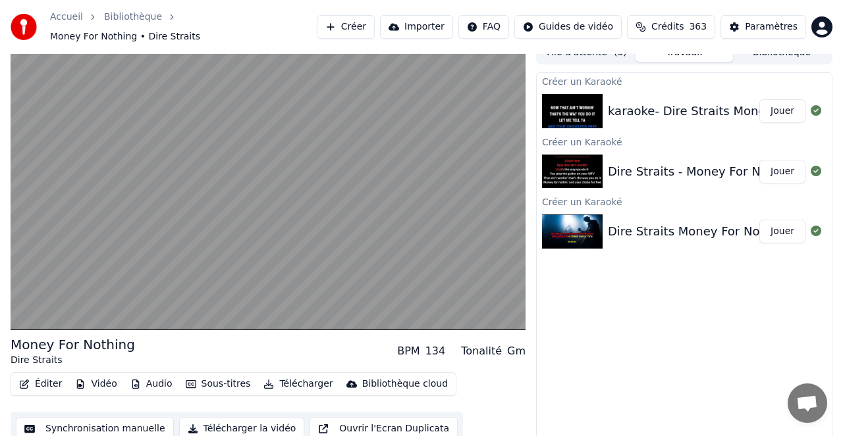
scroll to position [0, 0]
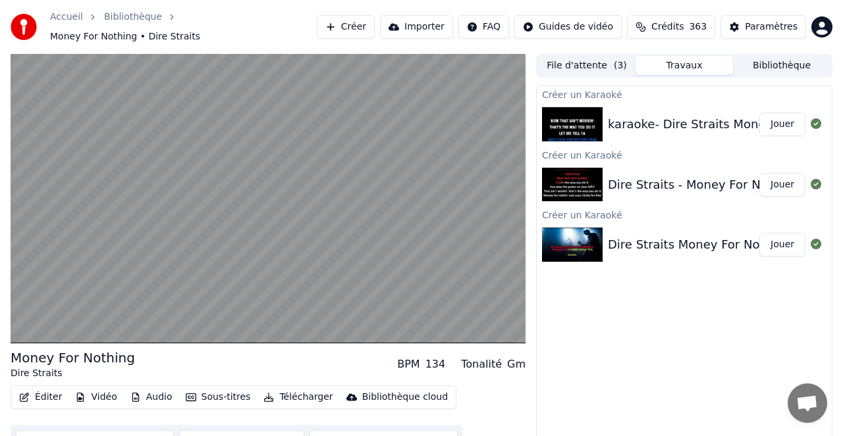
click at [773, 59] on button "Bibliothèque" at bounding box center [781, 65] width 97 height 19
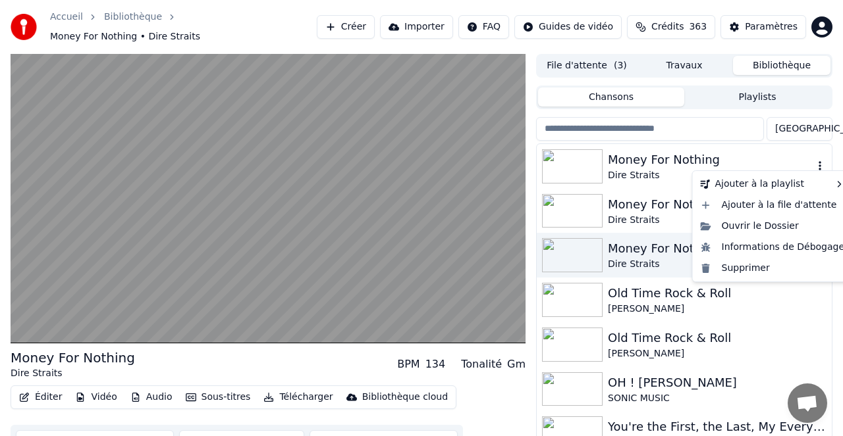
click at [820, 161] on icon "button" at bounding box center [819, 165] width 3 height 9
click at [746, 269] on div "Supprimer" at bounding box center [772, 268] width 155 height 21
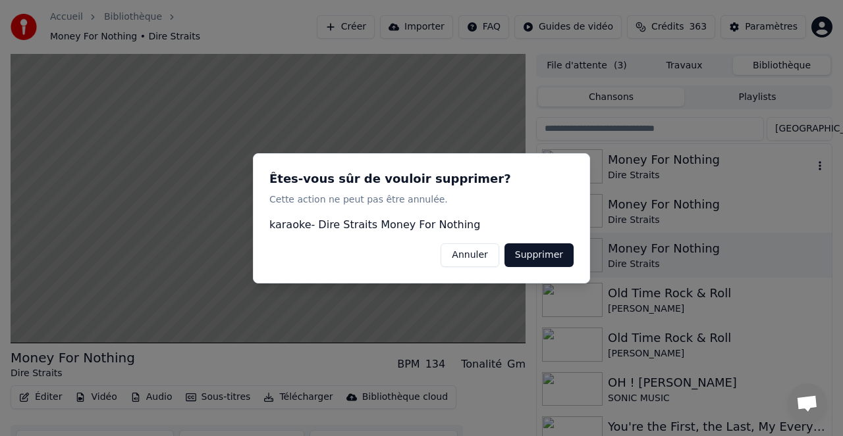
click at [537, 258] on button "Supprimer" at bounding box center [538, 255] width 69 height 24
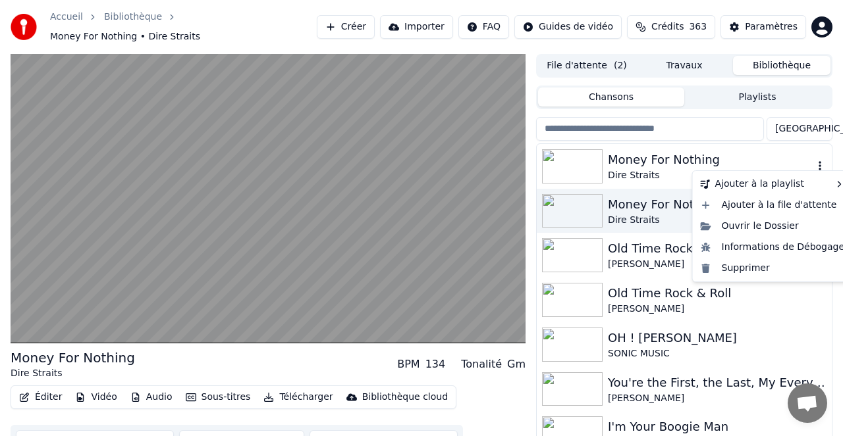
click at [820, 161] on icon "button" at bounding box center [819, 166] width 13 height 11
click at [736, 267] on div "Supprimer" at bounding box center [772, 268] width 155 height 21
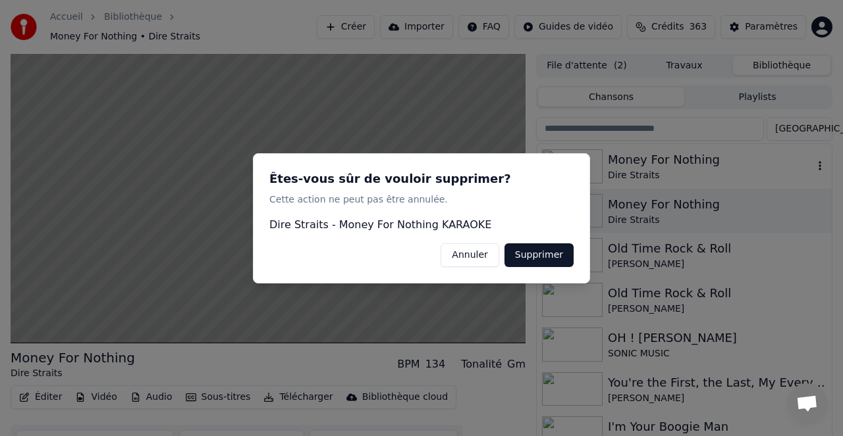
click at [538, 254] on button "Supprimer" at bounding box center [538, 255] width 69 height 24
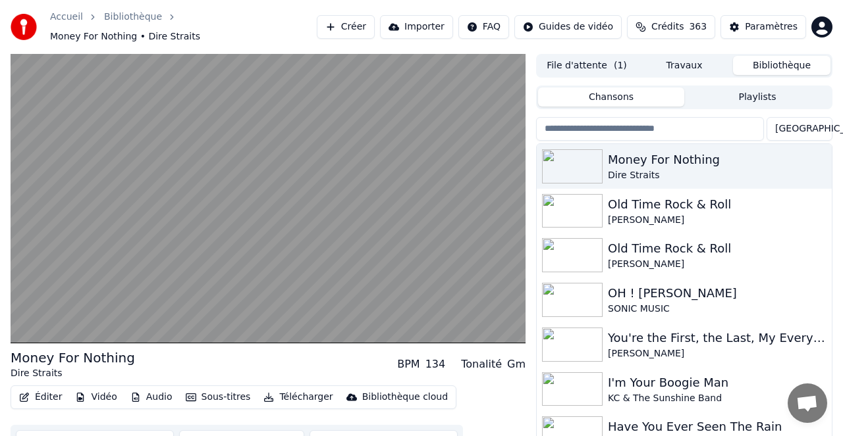
click at [230, 392] on button "Sous-titres" at bounding box center [218, 397] width 76 height 18
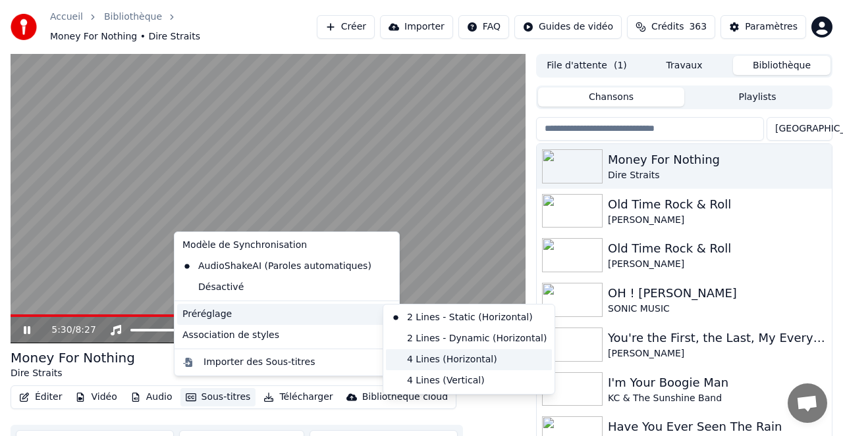
click at [437, 362] on div "4 Lines (Horizontal)" at bounding box center [469, 360] width 166 height 21
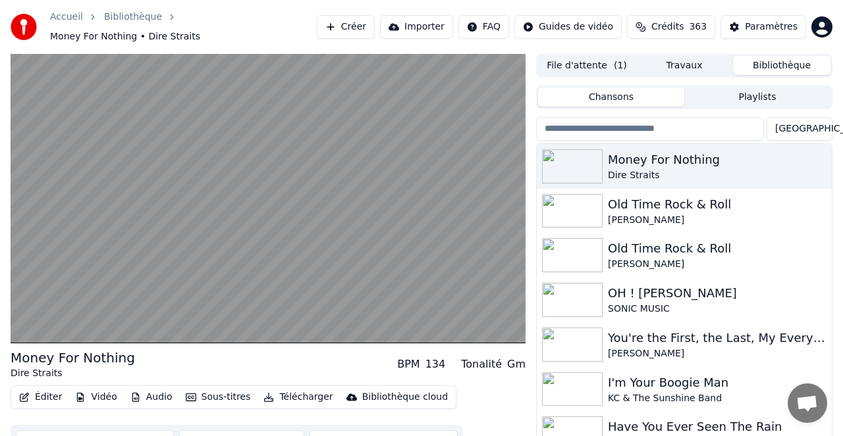
click at [299, 390] on button "Télécharger" at bounding box center [298, 397] width 80 height 18
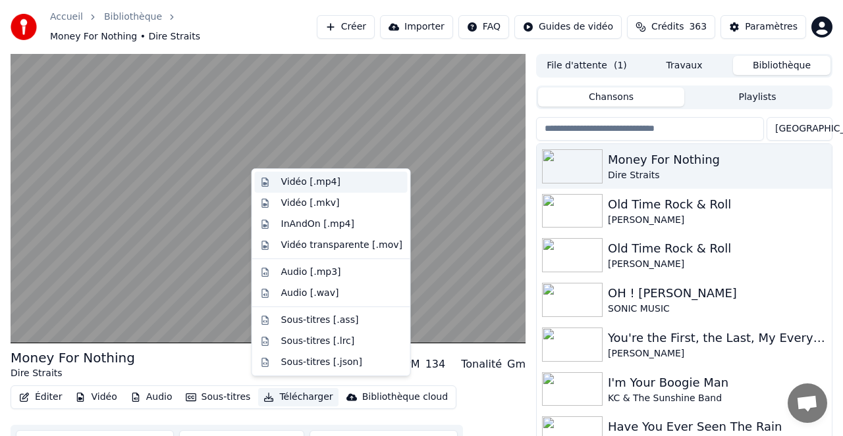
click at [301, 180] on div "Vidéo [.mp4]" at bounding box center [310, 182] width 59 height 13
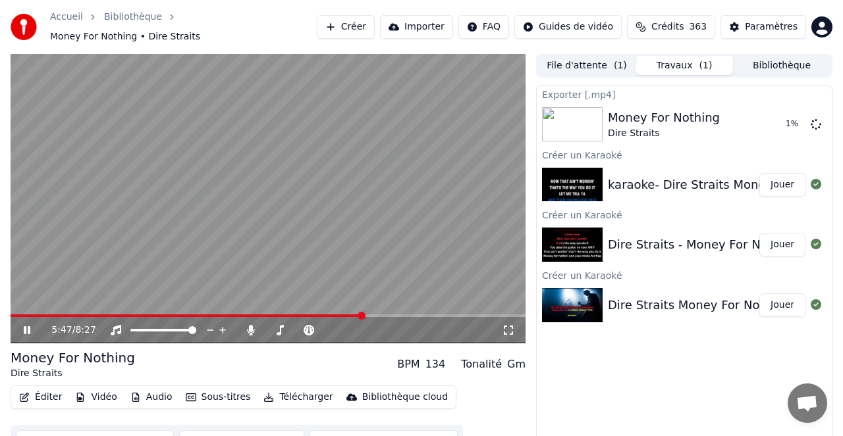
click at [28, 326] on icon at bounding box center [27, 330] width 7 height 8
click at [411, 25] on button "Importer" at bounding box center [416, 27] width 73 height 24
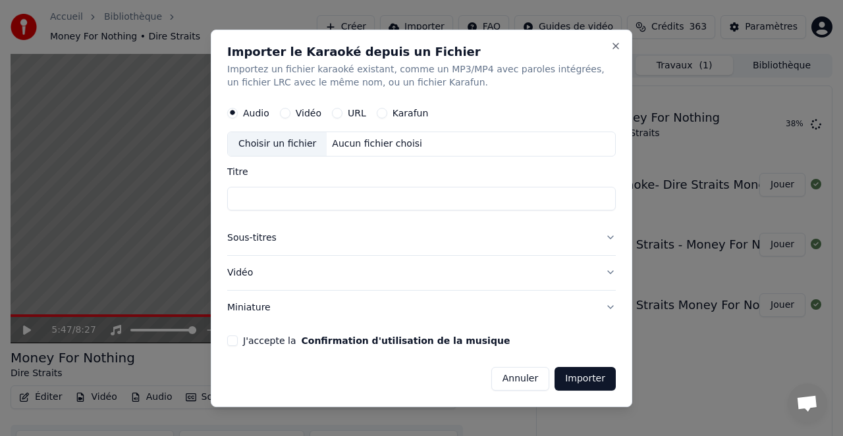
click at [338, 111] on button "URL" at bounding box center [337, 113] width 11 height 11
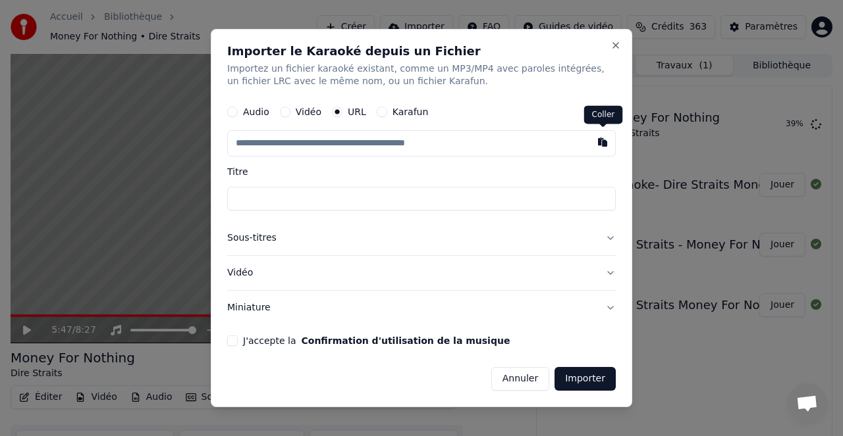
click at [602, 145] on button "button" at bounding box center [602, 143] width 26 height 24
type input "**********"
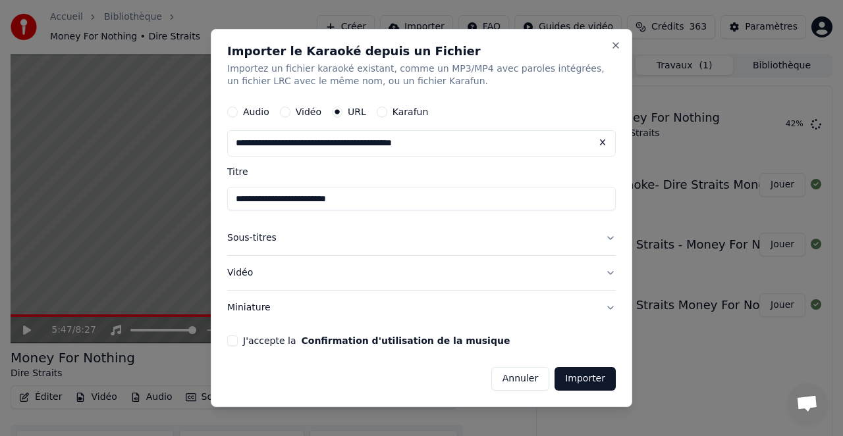
click at [244, 273] on button "Vidéo" at bounding box center [421, 273] width 388 height 34
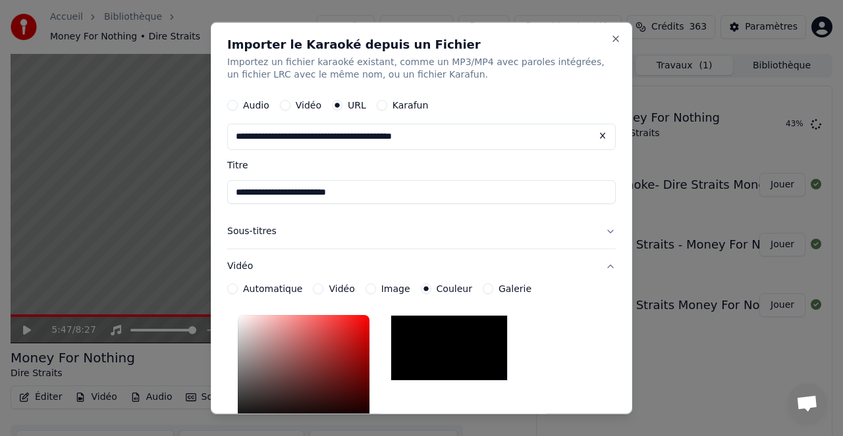
click at [276, 232] on button "Sous-titres" at bounding box center [421, 232] width 388 height 34
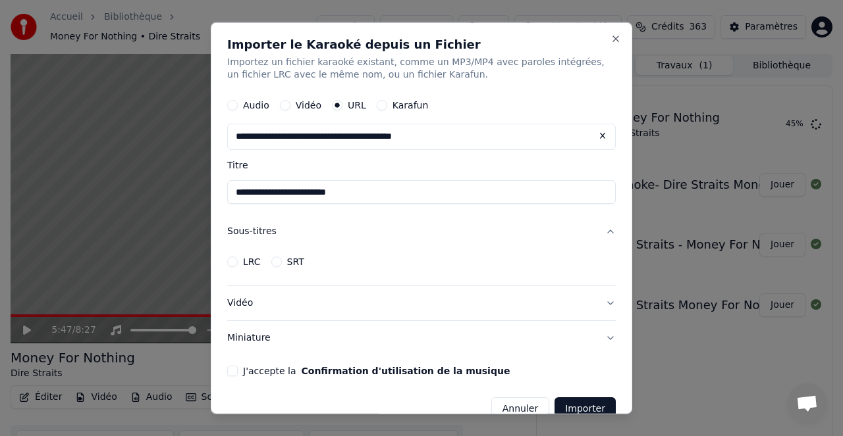
click at [269, 231] on button "Sous-titres" at bounding box center [421, 232] width 388 height 34
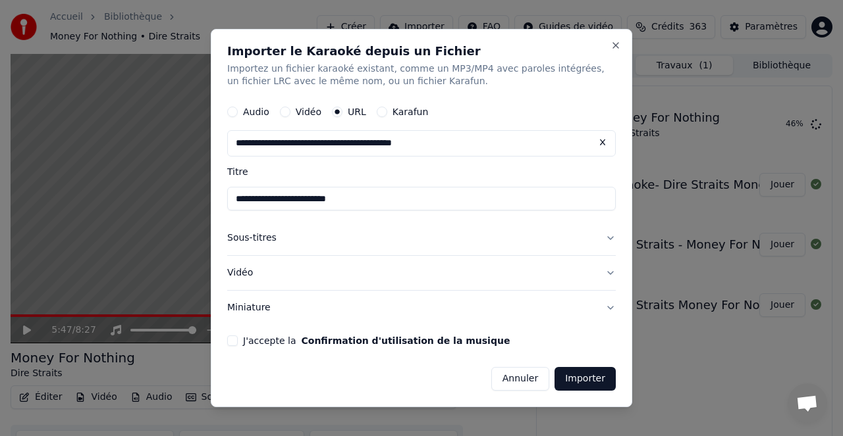
click at [254, 308] on button "Miniature" at bounding box center [421, 308] width 388 height 34
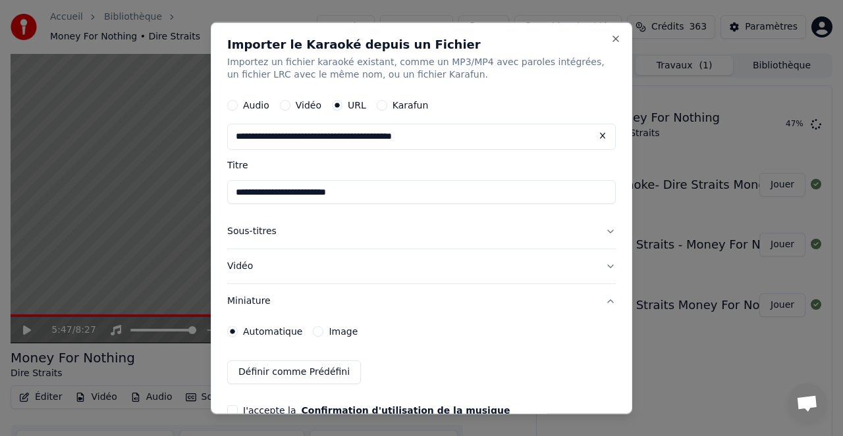
click at [255, 303] on button "Miniature" at bounding box center [421, 301] width 388 height 34
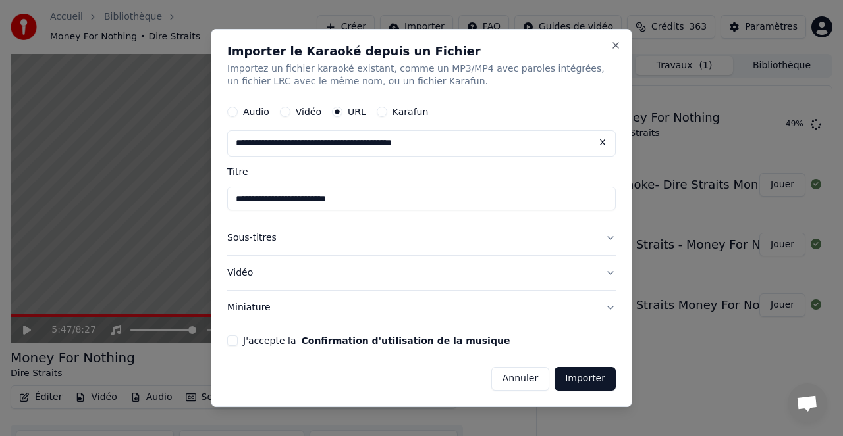
click at [234, 340] on button "J'accepte la Confirmation d'utilisation de la musique" at bounding box center [232, 341] width 11 height 11
click at [587, 380] on button "Importer" at bounding box center [584, 379] width 61 height 24
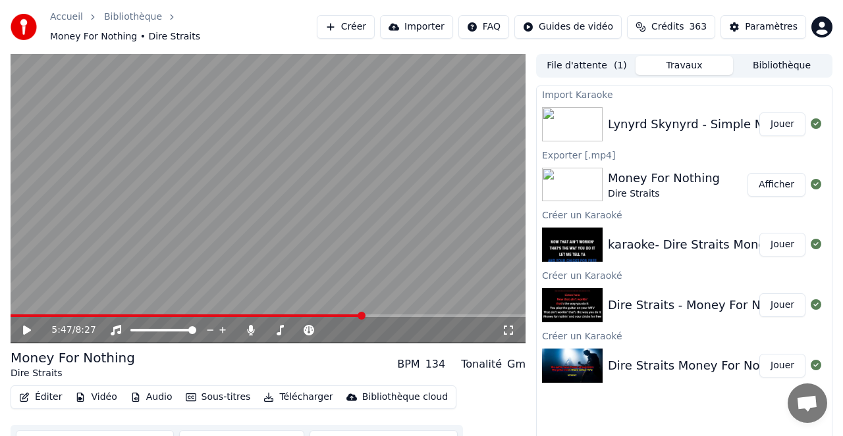
click at [779, 117] on button "Jouer" at bounding box center [782, 125] width 46 height 24
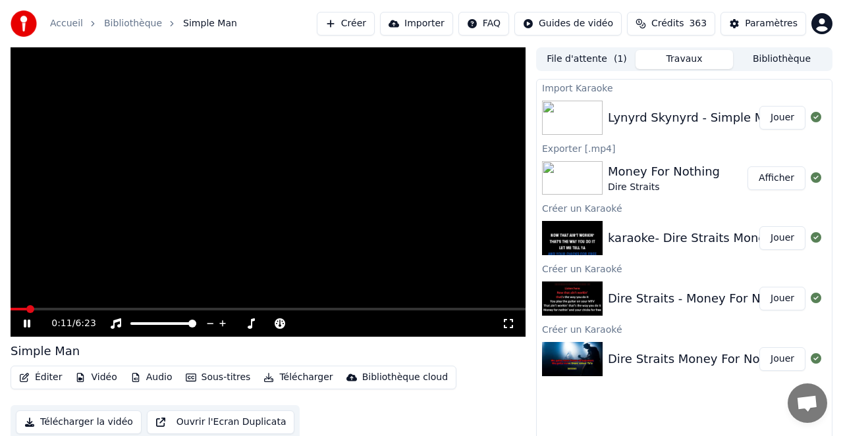
click at [62, 309] on span at bounding box center [268, 309] width 515 height 3
click at [102, 311] on div "0:39 / 6:23" at bounding box center [268, 324] width 515 height 26
click at [104, 311] on div "0:39 / 6:23" at bounding box center [268, 324] width 515 height 26
click at [117, 308] on span at bounding box center [268, 309] width 515 height 3
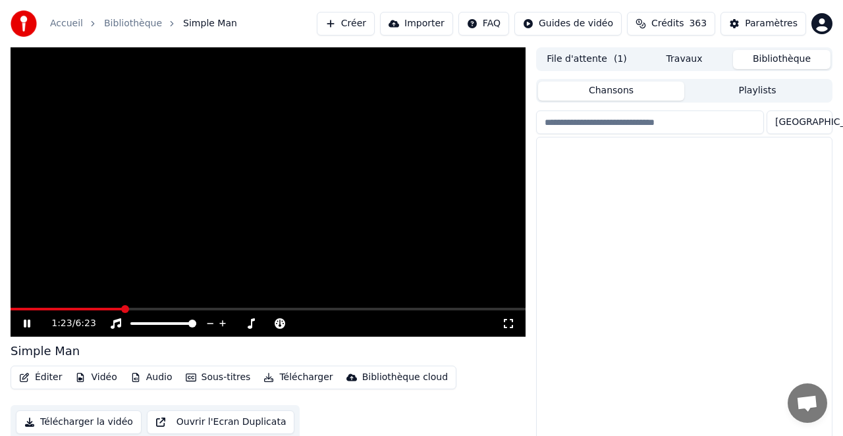
click at [782, 60] on button "Bibliothèque" at bounding box center [781, 59] width 97 height 19
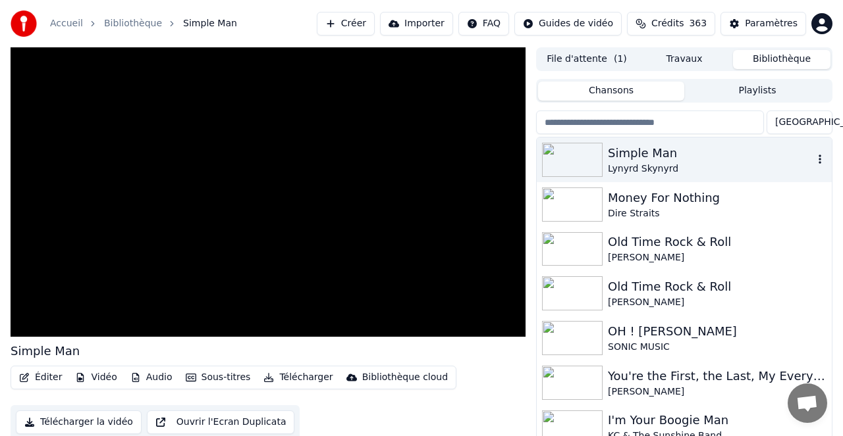
click at [821, 158] on icon "button" at bounding box center [819, 159] width 13 height 11
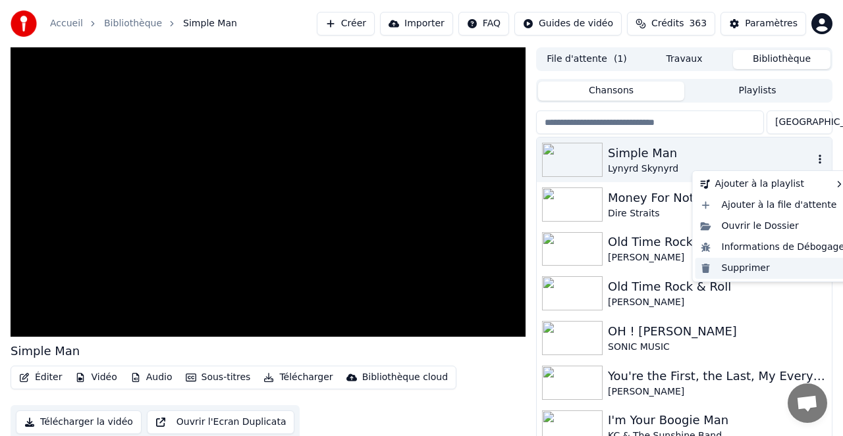
click at [741, 268] on div "Supprimer" at bounding box center [772, 268] width 155 height 21
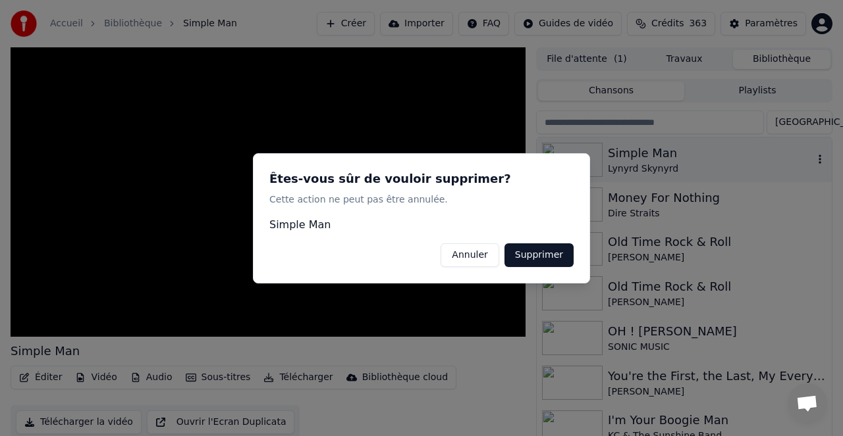
click at [542, 255] on button "Supprimer" at bounding box center [538, 255] width 69 height 24
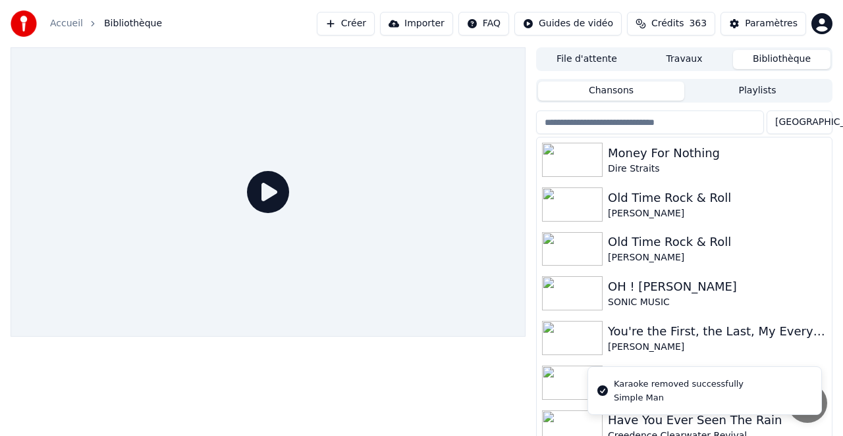
click at [363, 22] on button "Créer" at bounding box center [346, 24] width 58 height 24
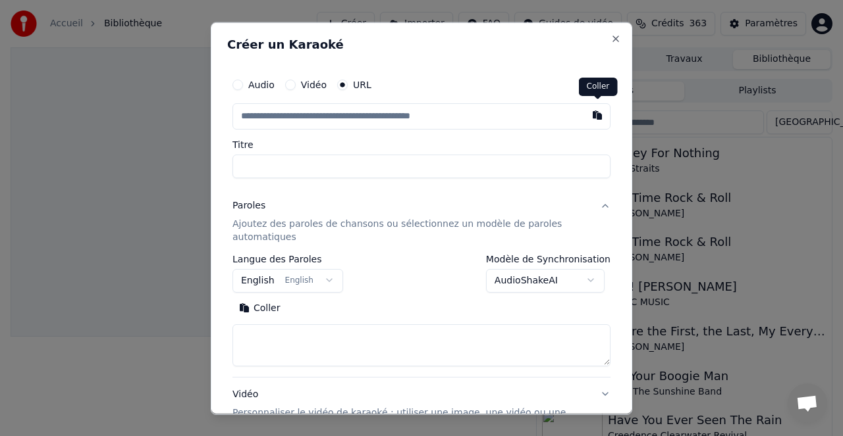
click at [597, 116] on button "button" at bounding box center [597, 115] width 26 height 24
type input "**********"
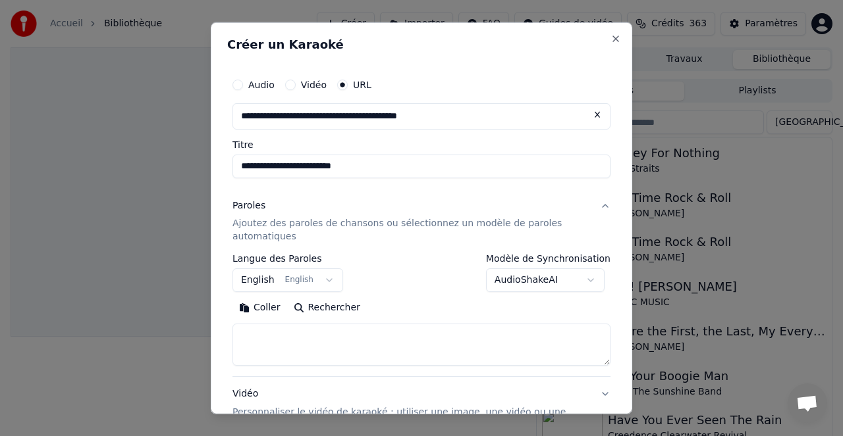
type input "**********"
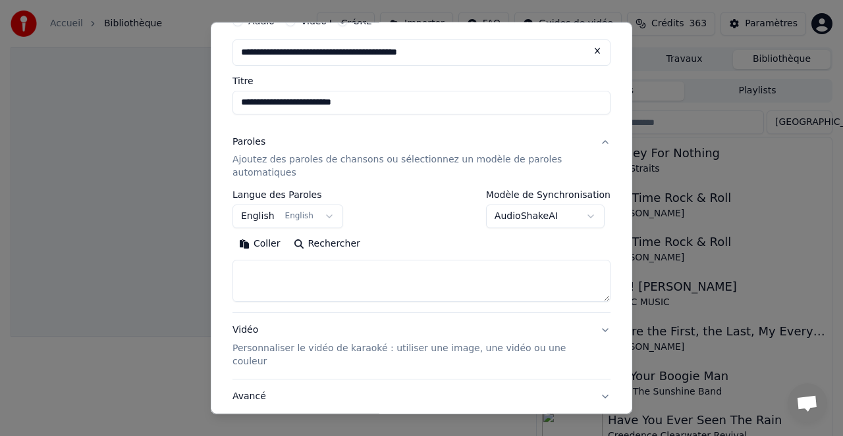
click at [321, 349] on p "Personnaliser le vidéo de karaoké : utiliser une image, une vidéo ou une couleur" at bounding box center [410, 355] width 357 height 26
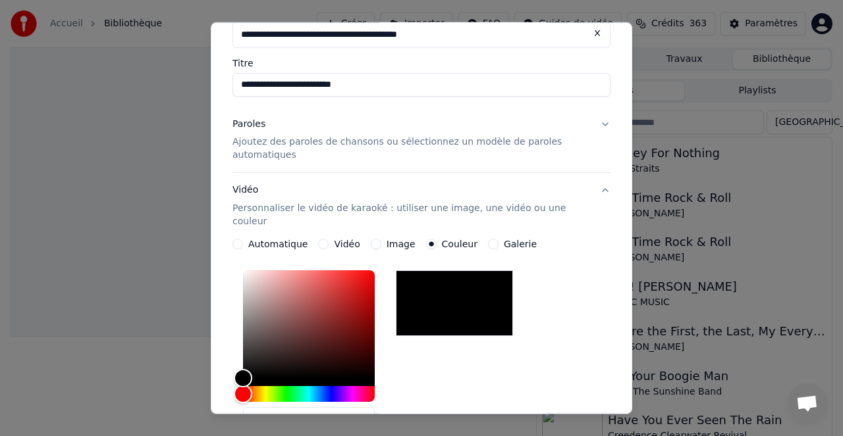
scroll to position [91, 0]
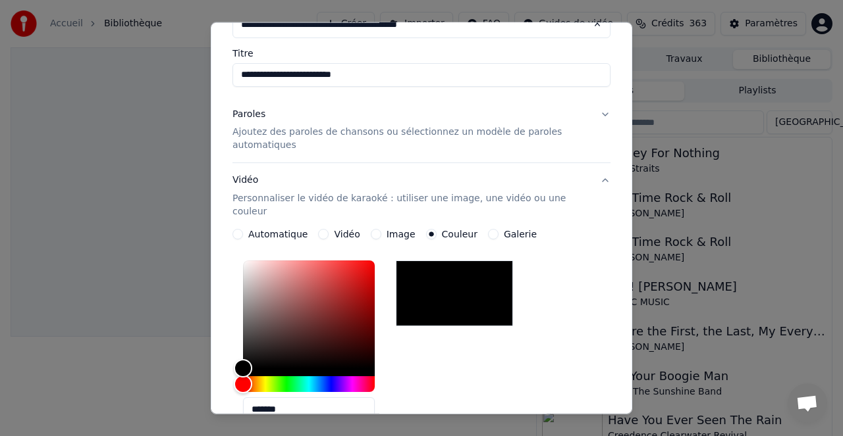
click at [603, 111] on button "Paroles Ajoutez des paroles de chansons ou sélectionnez un modèle de paroles au…" at bounding box center [421, 130] width 378 height 66
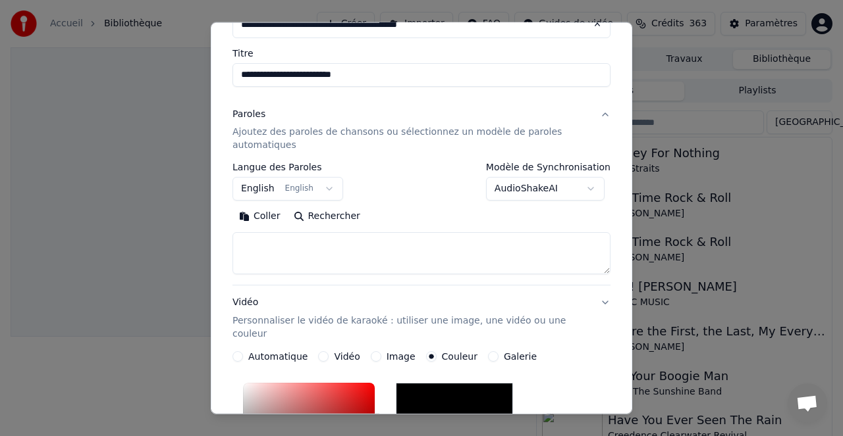
scroll to position [90, 0]
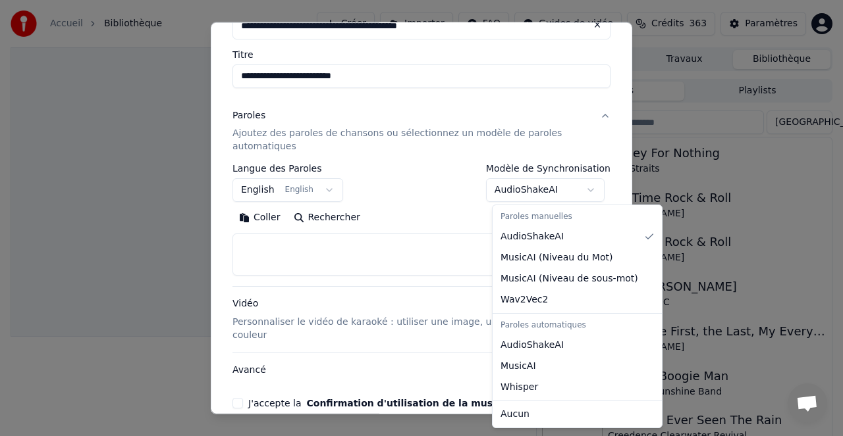
click at [542, 188] on body "**********" at bounding box center [421, 218] width 843 height 436
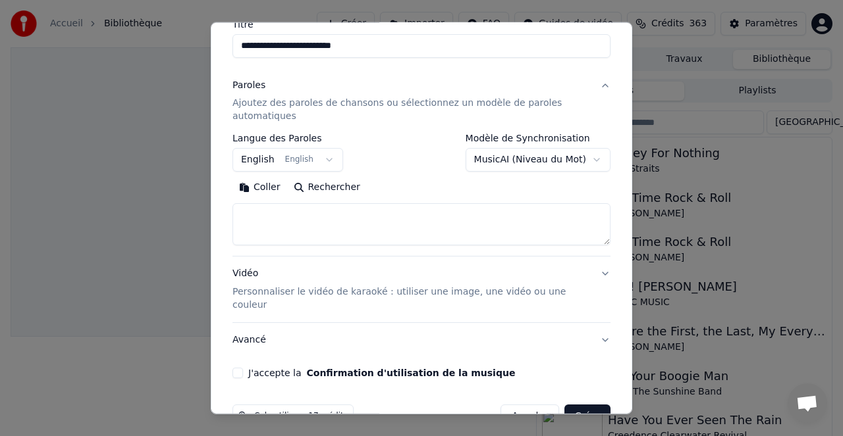
scroll to position [143, 0]
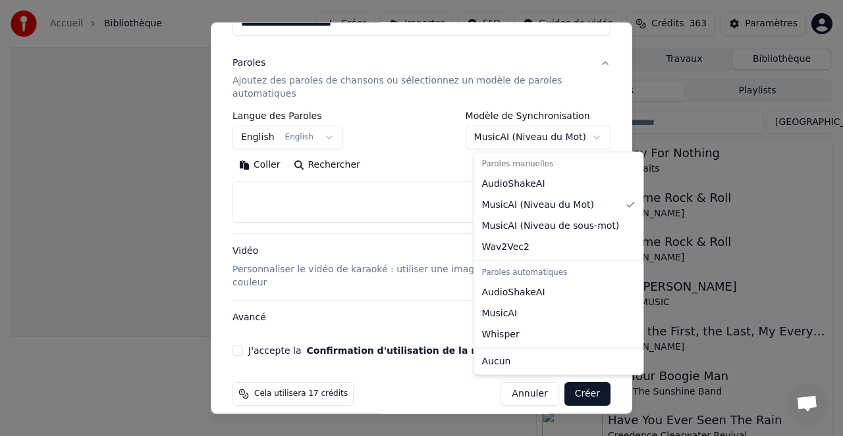
click at [571, 134] on body "**********" at bounding box center [421, 218] width 843 height 436
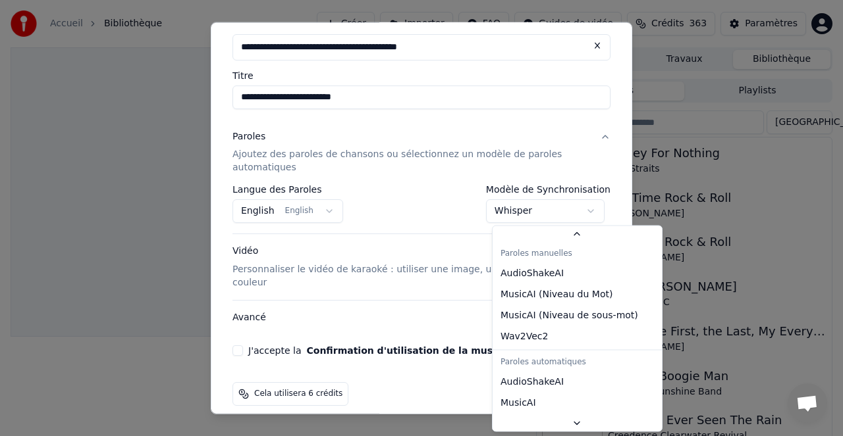
click at [525, 211] on body "**********" at bounding box center [421, 218] width 843 height 436
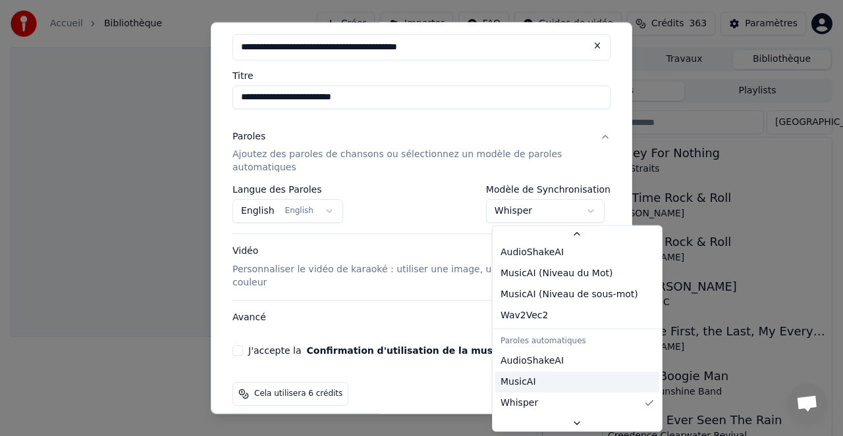
scroll to position [24, 0]
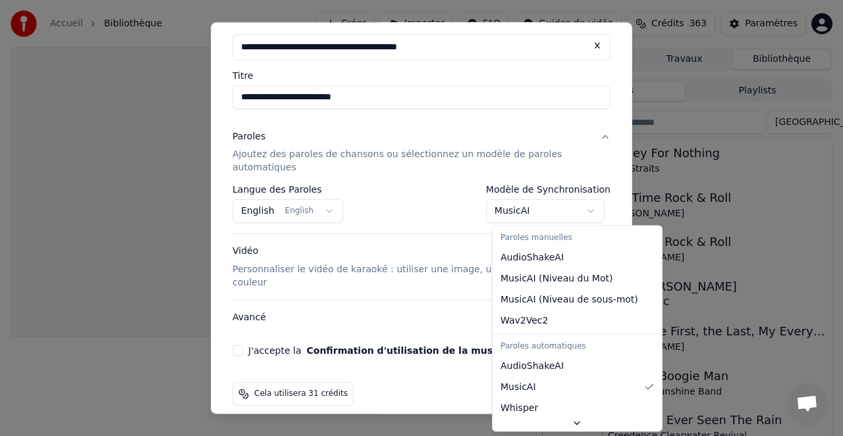
click at [532, 211] on body "**********" at bounding box center [421, 218] width 843 height 436
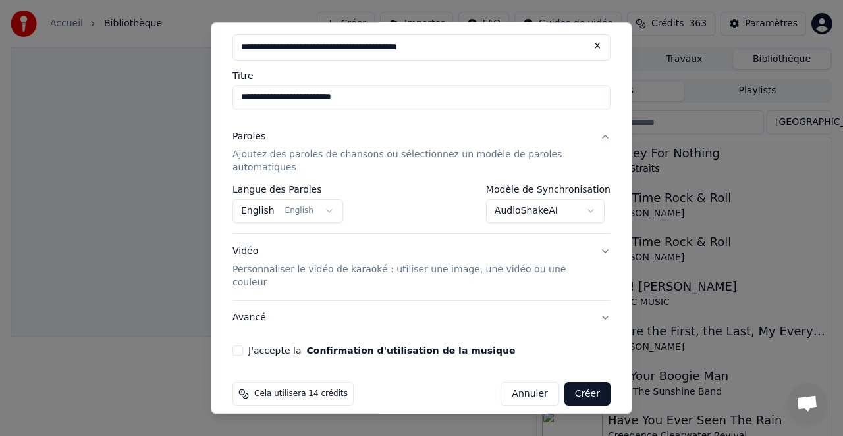
click at [542, 208] on body "**********" at bounding box center [421, 218] width 843 height 436
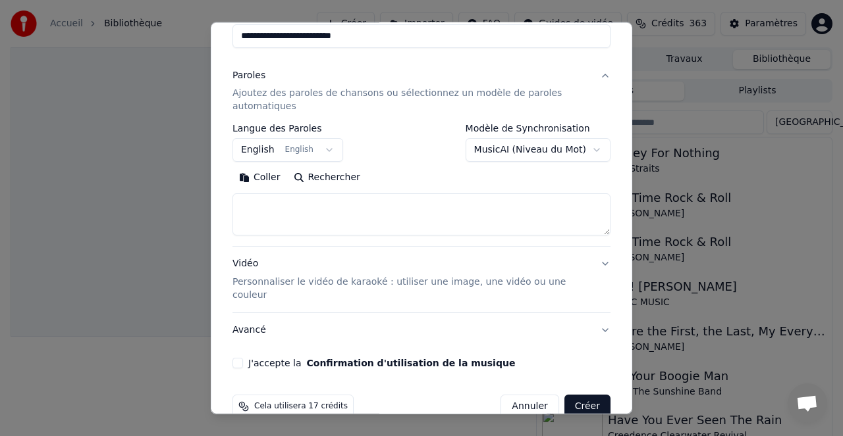
scroll to position [143, 0]
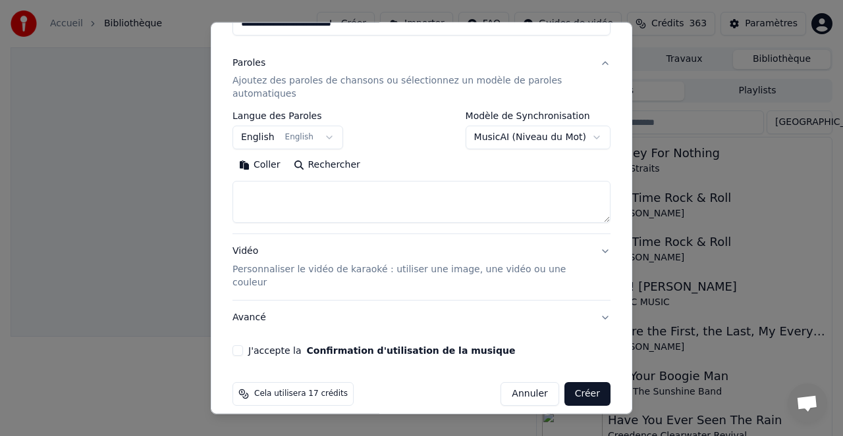
click at [544, 135] on body "**********" at bounding box center [421, 218] width 843 height 436
click at [533, 380] on body "**********" at bounding box center [421, 218] width 843 height 436
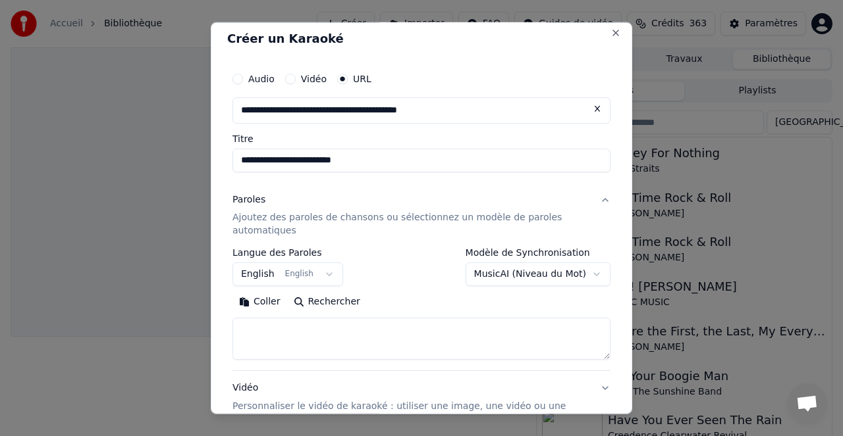
scroll to position [0, 0]
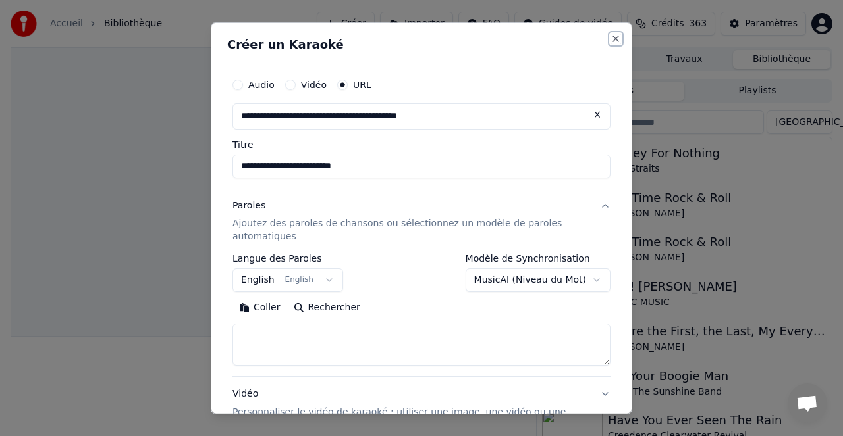
drag, startPoint x: 613, startPoint y: 38, endPoint x: 590, endPoint y: 40, distance: 23.1
click at [612, 38] on button "Close" at bounding box center [615, 38] width 11 height 11
select select "**********"
select select
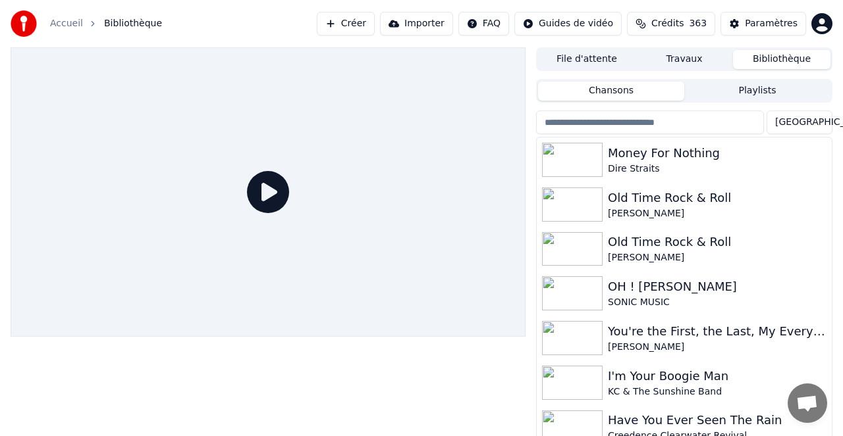
click at [432, 24] on button "Importer" at bounding box center [416, 24] width 73 height 24
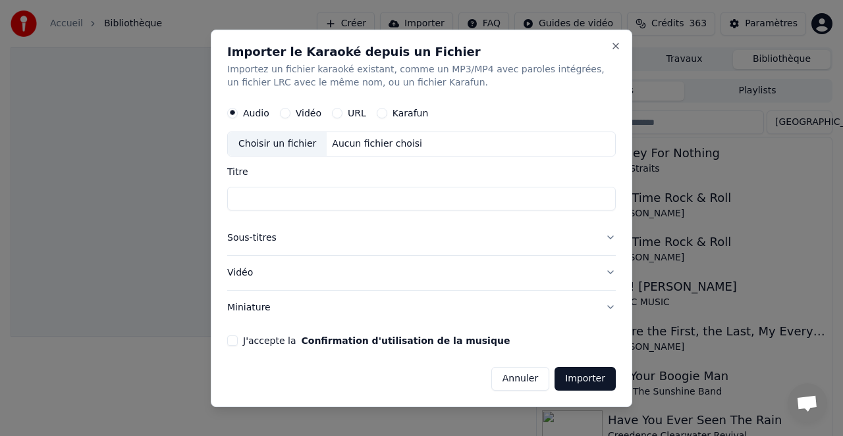
click at [341, 113] on div "URL" at bounding box center [349, 113] width 34 height 11
click at [336, 111] on button "URL" at bounding box center [337, 113] width 11 height 11
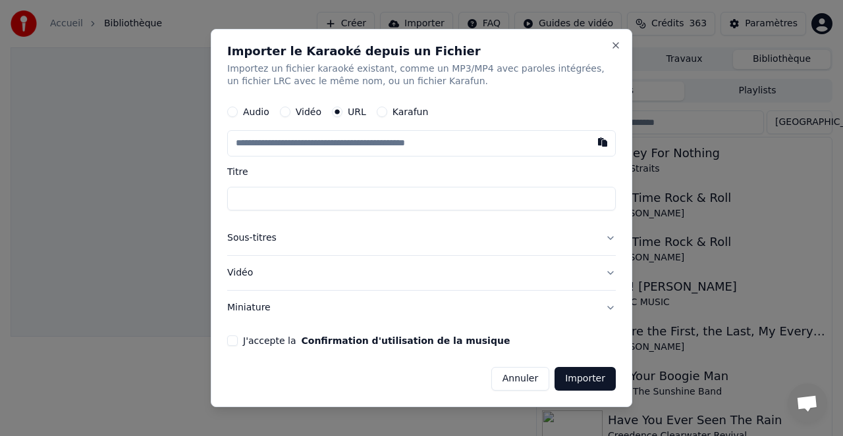
click at [604, 144] on button "button" at bounding box center [602, 143] width 26 height 24
type input "**********"
click at [236, 338] on button "J'accepte la Confirmation d'utilisation de la musique" at bounding box center [232, 341] width 11 height 11
click at [612, 238] on button "Sous-titres" at bounding box center [421, 239] width 388 height 34
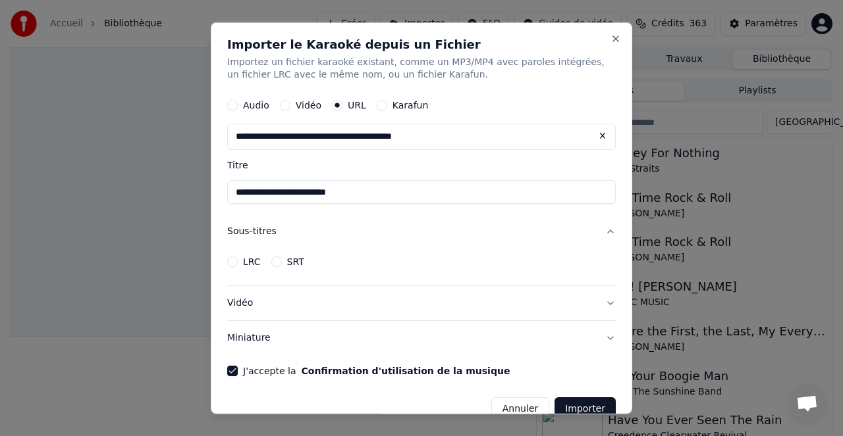
click at [609, 301] on button "Vidéo" at bounding box center [421, 303] width 388 height 34
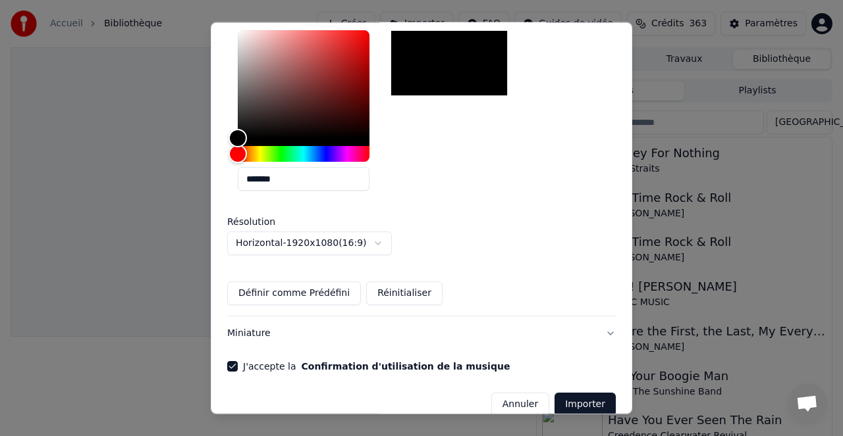
scroll to position [303, 0]
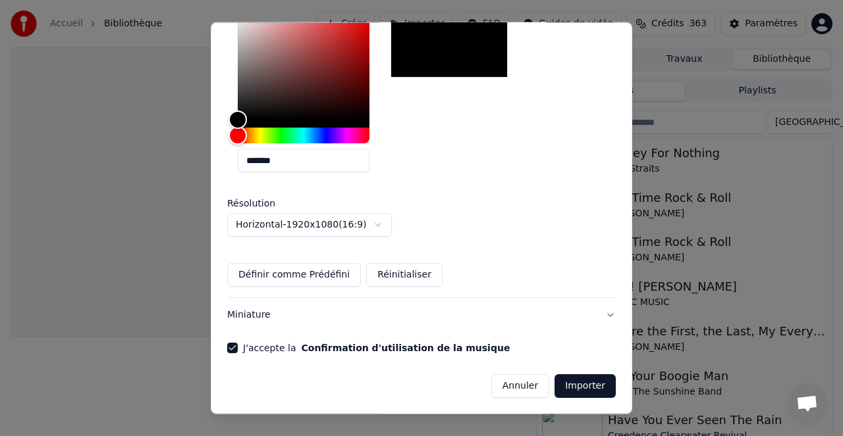
click at [609, 313] on button "Miniature" at bounding box center [421, 315] width 388 height 34
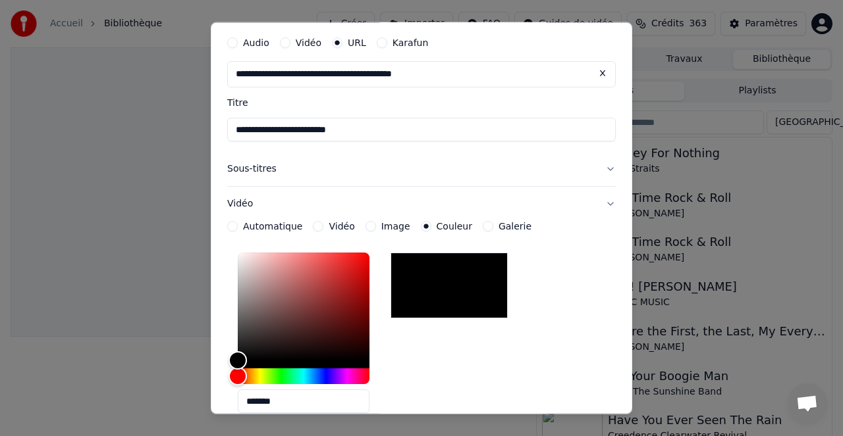
scroll to position [63, 0]
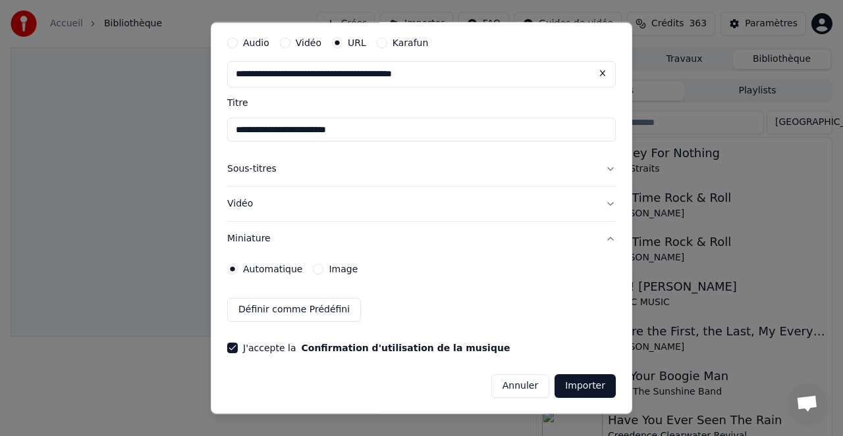
click at [588, 385] on button "Importer" at bounding box center [584, 387] width 61 height 24
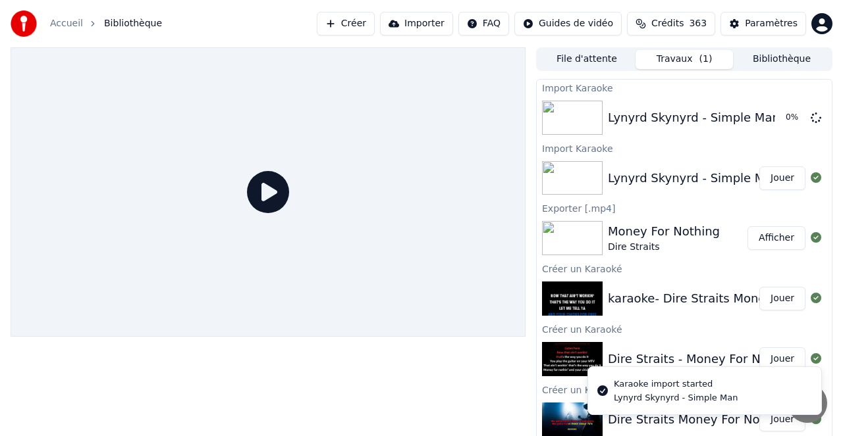
click at [784, 179] on button "Jouer" at bounding box center [782, 179] width 46 height 24
click at [782, 176] on button "Jouer" at bounding box center [782, 179] width 46 height 24
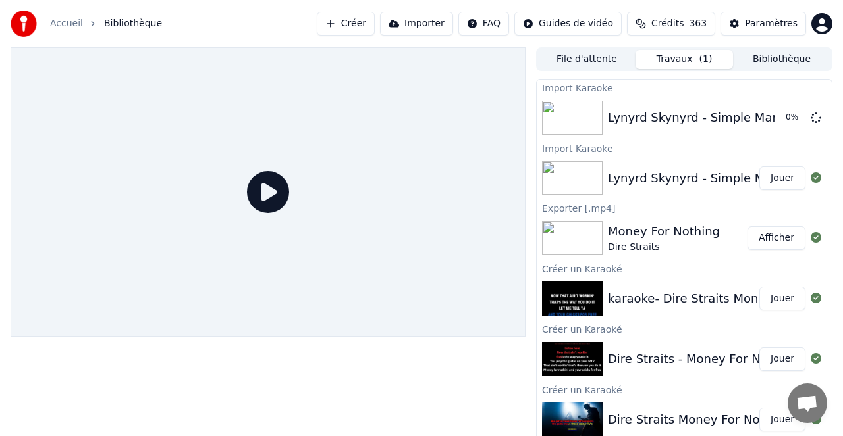
scroll to position [13, 0]
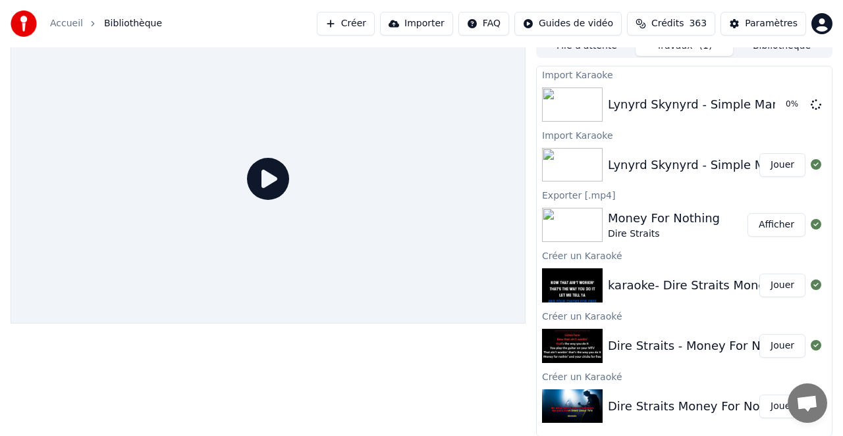
click at [777, 224] on button "Afficher" at bounding box center [776, 225] width 58 height 24
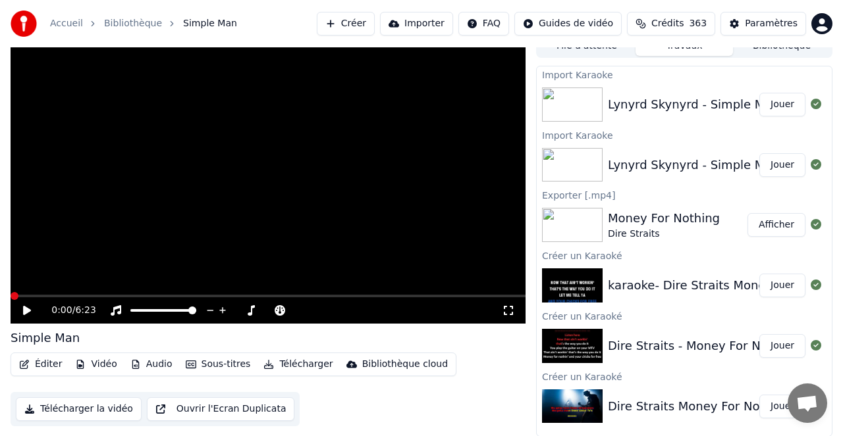
scroll to position [0, 0]
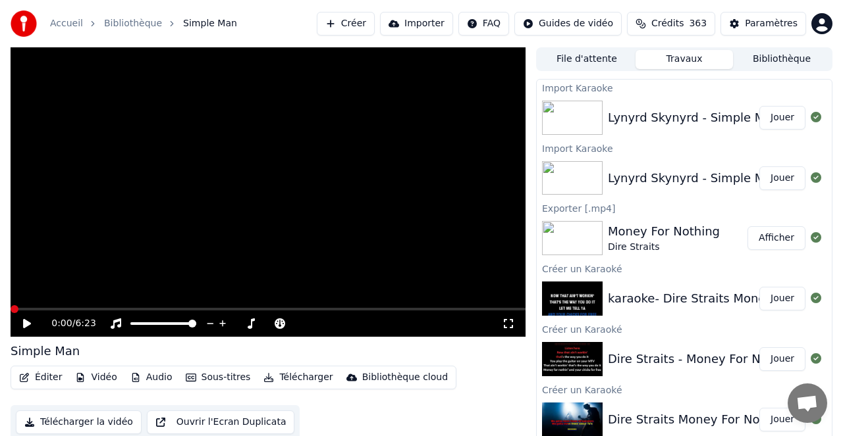
click at [783, 117] on button "Jouer" at bounding box center [782, 118] width 46 height 24
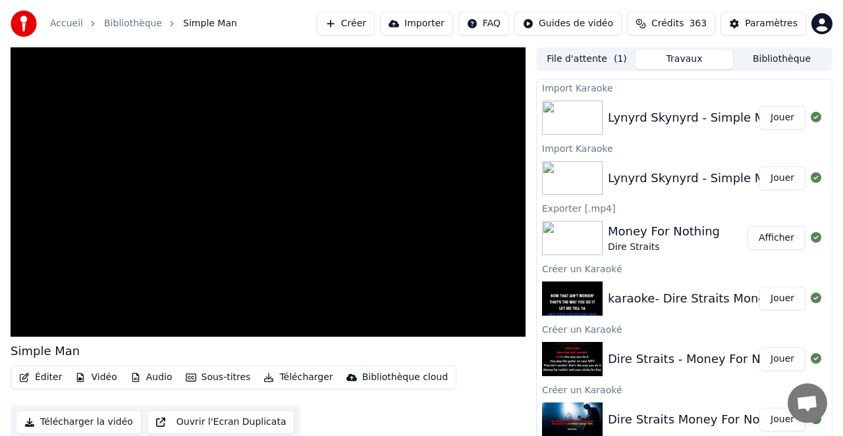
click at [783, 117] on button "Jouer" at bounding box center [782, 118] width 46 height 24
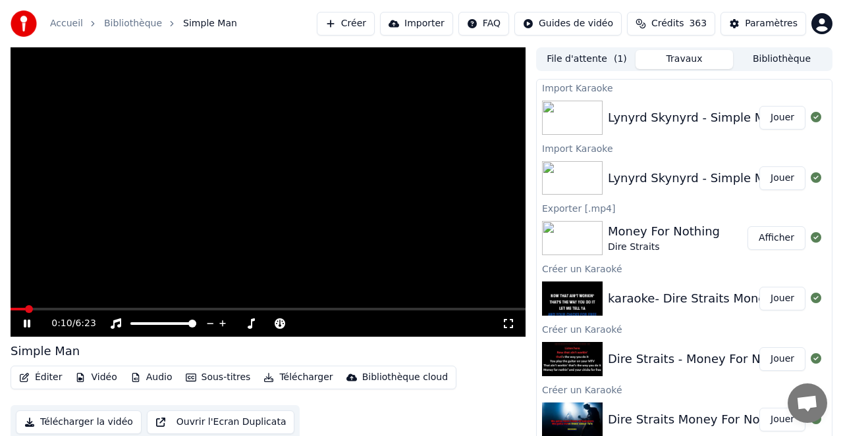
click at [33, 308] on span at bounding box center [29, 309] width 8 height 8
click at [111, 314] on div "1:15 / 6:23" at bounding box center [268, 322] width 515 height 29
click at [30, 323] on icon at bounding box center [27, 324] width 7 height 8
click at [29, 323] on icon at bounding box center [27, 323] width 8 height 9
click at [146, 309] on span at bounding box center [268, 309] width 515 height 3
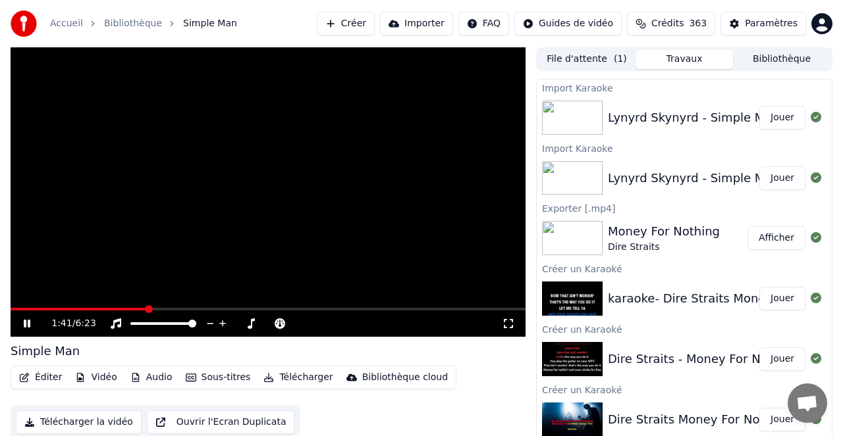
click at [184, 309] on span at bounding box center [268, 309] width 515 height 3
click at [250, 326] on icon at bounding box center [251, 324] width 7 height 11
click at [29, 323] on icon at bounding box center [27, 324] width 7 height 8
click at [777, 57] on button "Bibliothèque" at bounding box center [781, 59] width 97 height 19
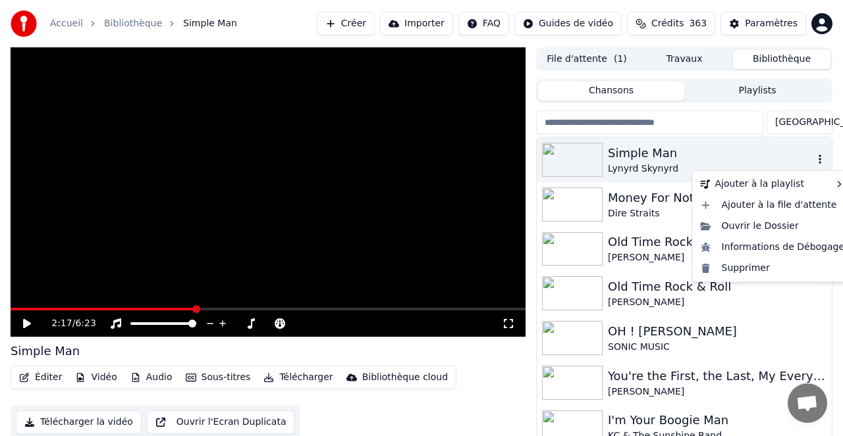
click at [820, 160] on icon "button" at bounding box center [819, 159] width 13 height 11
click at [743, 267] on div "Supprimer" at bounding box center [772, 268] width 155 height 21
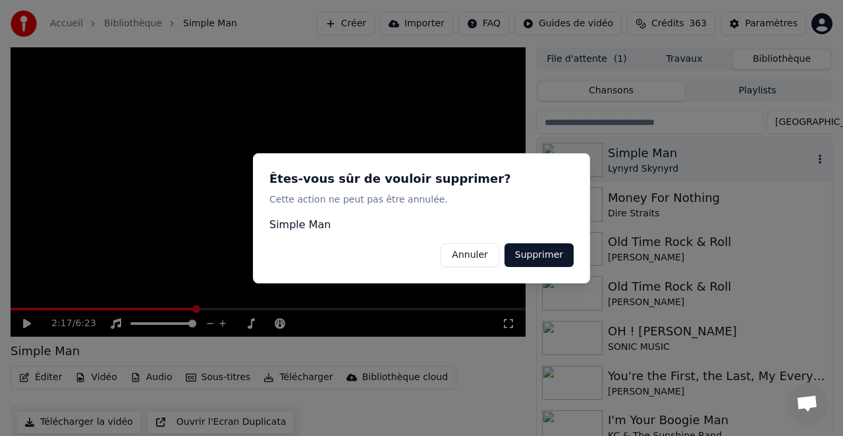
click at [551, 252] on button "Supprimer" at bounding box center [538, 255] width 69 height 24
